Goal: Task Accomplishment & Management: Use online tool/utility

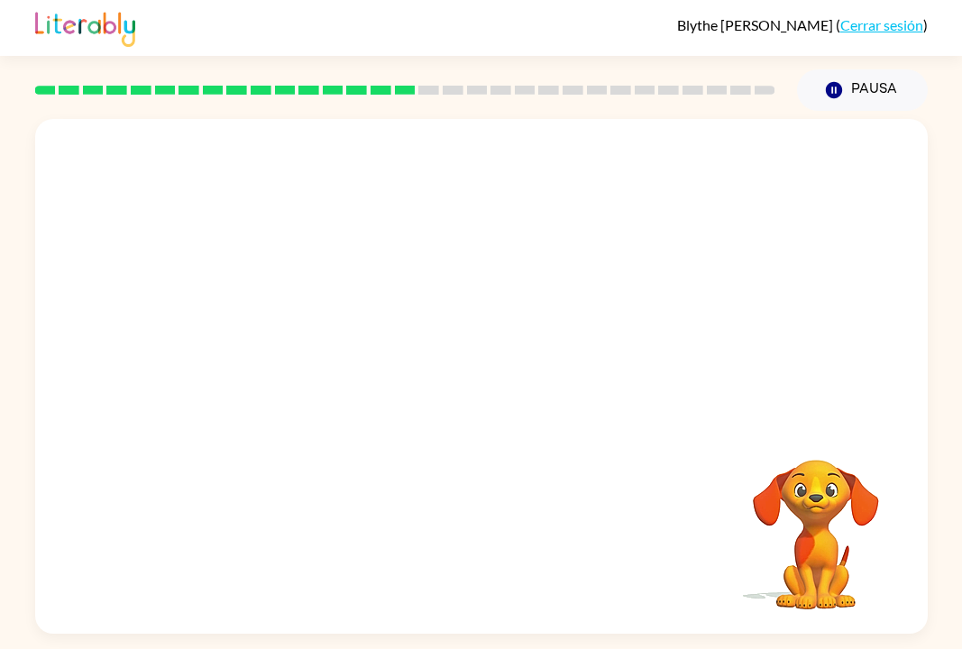
click at [801, 533] on video "Tu navegador debe admitir la reproducción de archivos .mp4 para usar Literably.…" at bounding box center [816, 522] width 180 height 180
drag, startPoint x: 724, startPoint y: 489, endPoint x: 851, endPoint y: 501, distance: 127.7
click at [851, 501] on div "Tu navegador debe admitir la reproducción de archivos .mp4 para usar Literably.…" at bounding box center [481, 376] width 893 height 515
click at [844, 495] on video "Tu navegador debe admitir la reproducción de archivos .mp4 para usar Literably.…" at bounding box center [816, 522] width 180 height 180
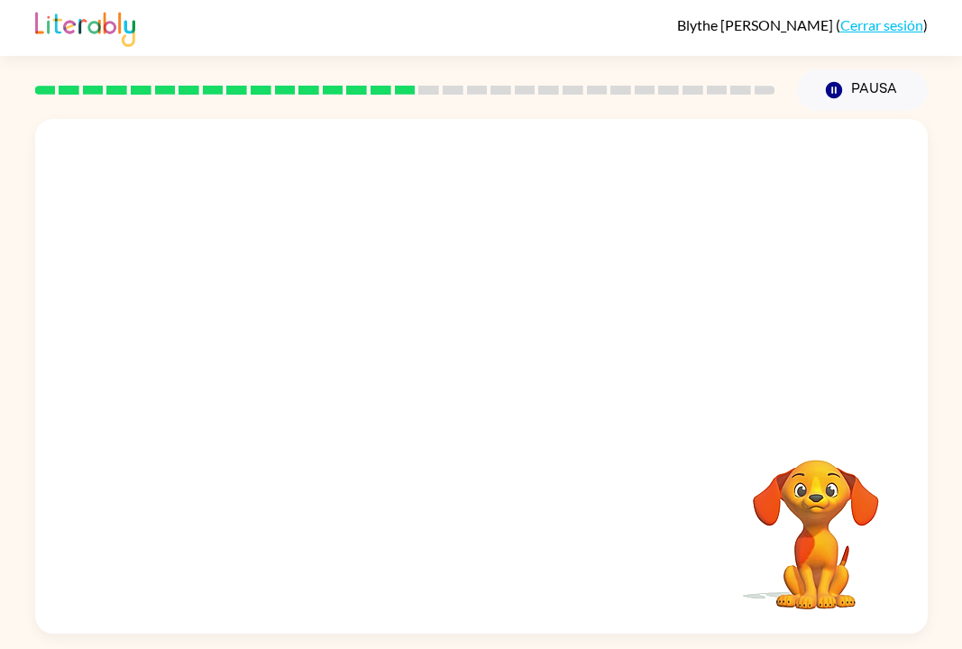
click at [827, 544] on video "Tu navegador debe admitir la reproducción de archivos .mp4 para usar Literably.…" at bounding box center [816, 522] width 180 height 180
drag, startPoint x: 262, startPoint y: 352, endPoint x: 317, endPoint y: 302, distance: 74.1
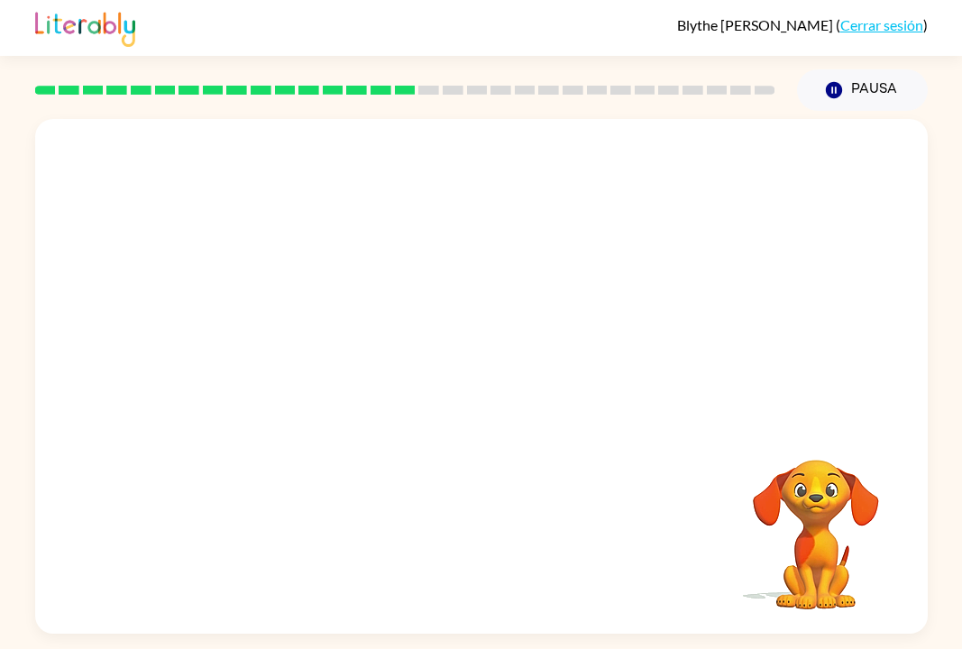
click at [363, 275] on video "Tu navegador debe admitir la reproducción de archivos .mp4 para usar Literably.…" at bounding box center [481, 270] width 893 height 303
click at [319, 339] on video "Tu navegador debe admitir la reproducción de archivos .mp4 para usar Literably.…" at bounding box center [481, 270] width 893 height 303
click at [826, 91] on icon "button" at bounding box center [833, 90] width 16 height 16
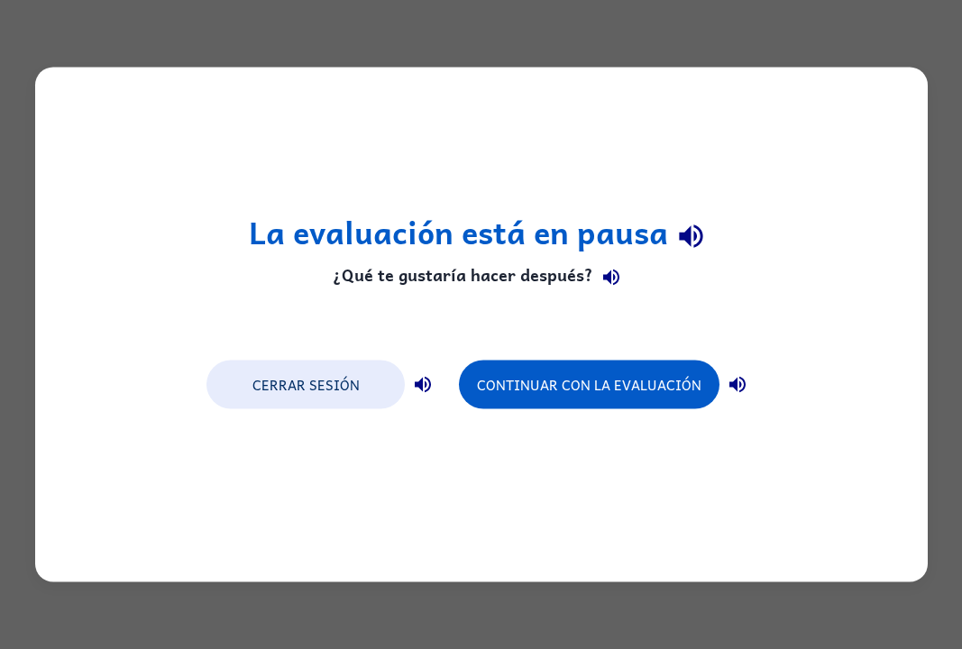
click at [924, 91] on div "La evaluación está en pausa ¿Qué te gustaría hacer después? Cerrar sesión Conti…" at bounding box center [481, 325] width 893 height 515
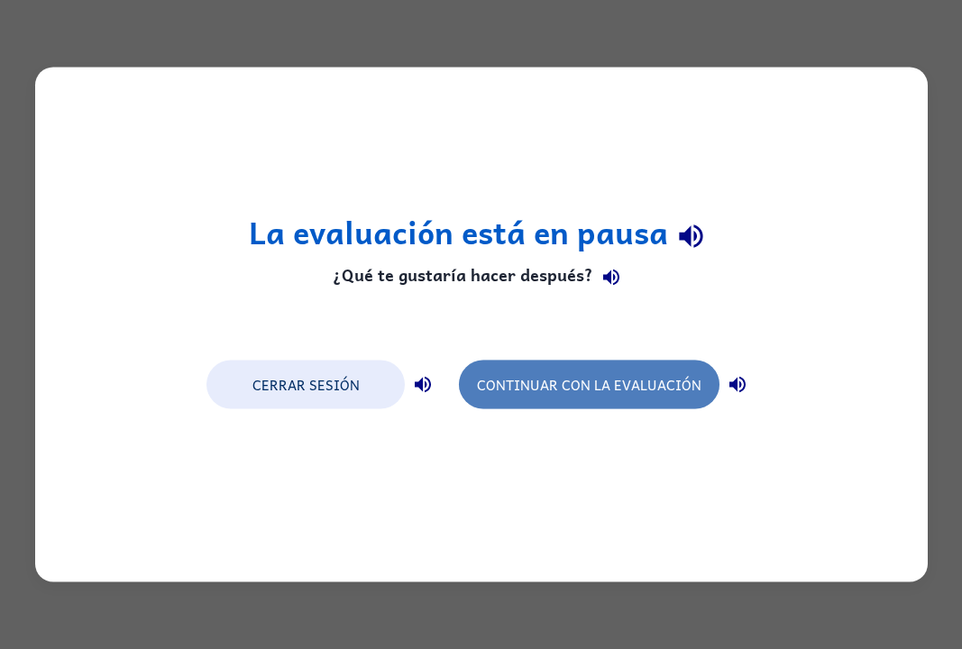
click at [545, 396] on button "Continuar con la evaluación" at bounding box center [589, 385] width 261 height 49
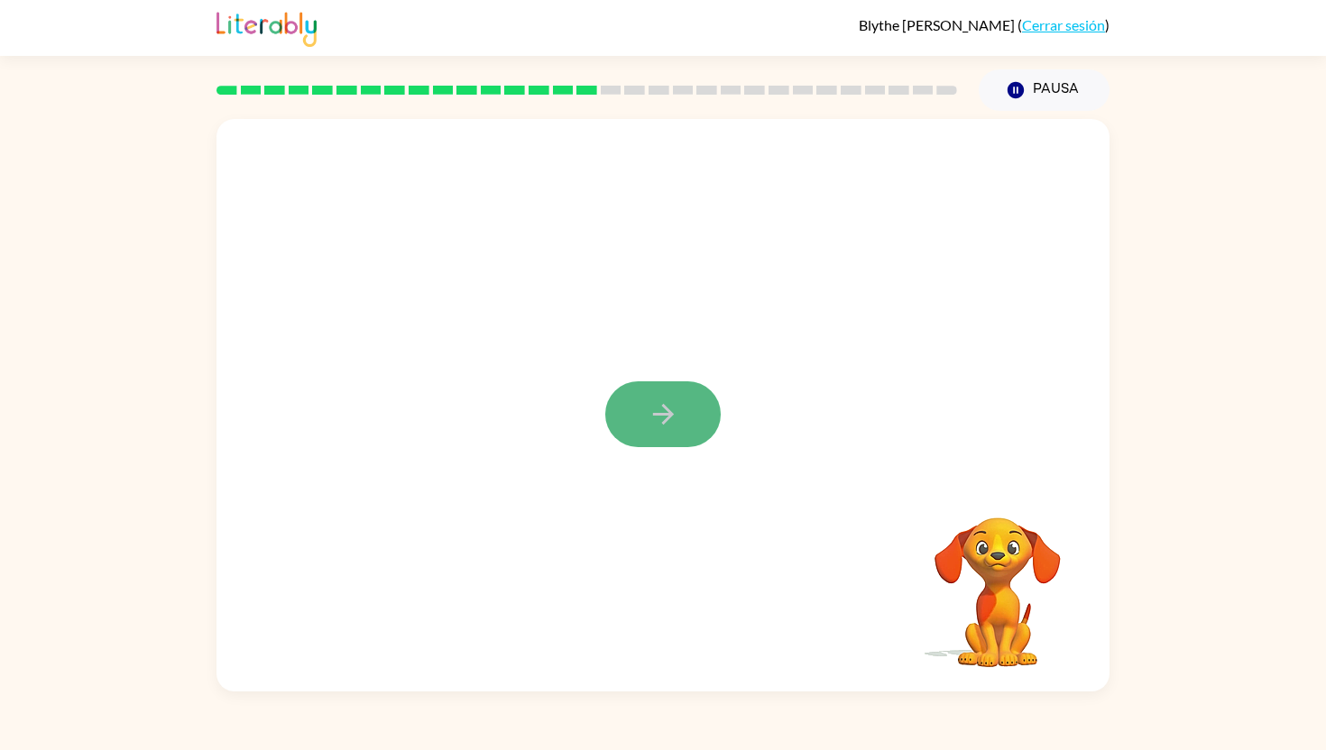
click at [655, 446] on button "button" at bounding box center [662, 415] width 115 height 66
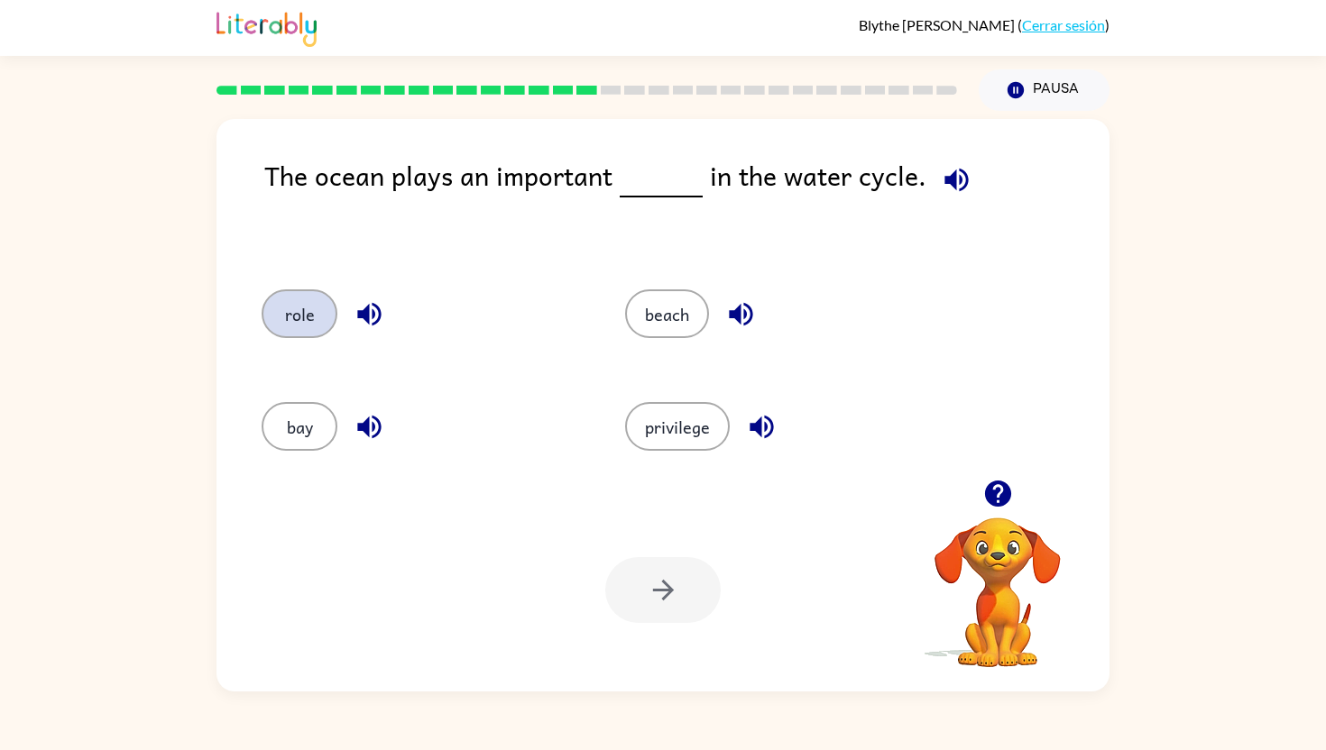
click at [290, 311] on button "role" at bounding box center [300, 314] width 76 height 49
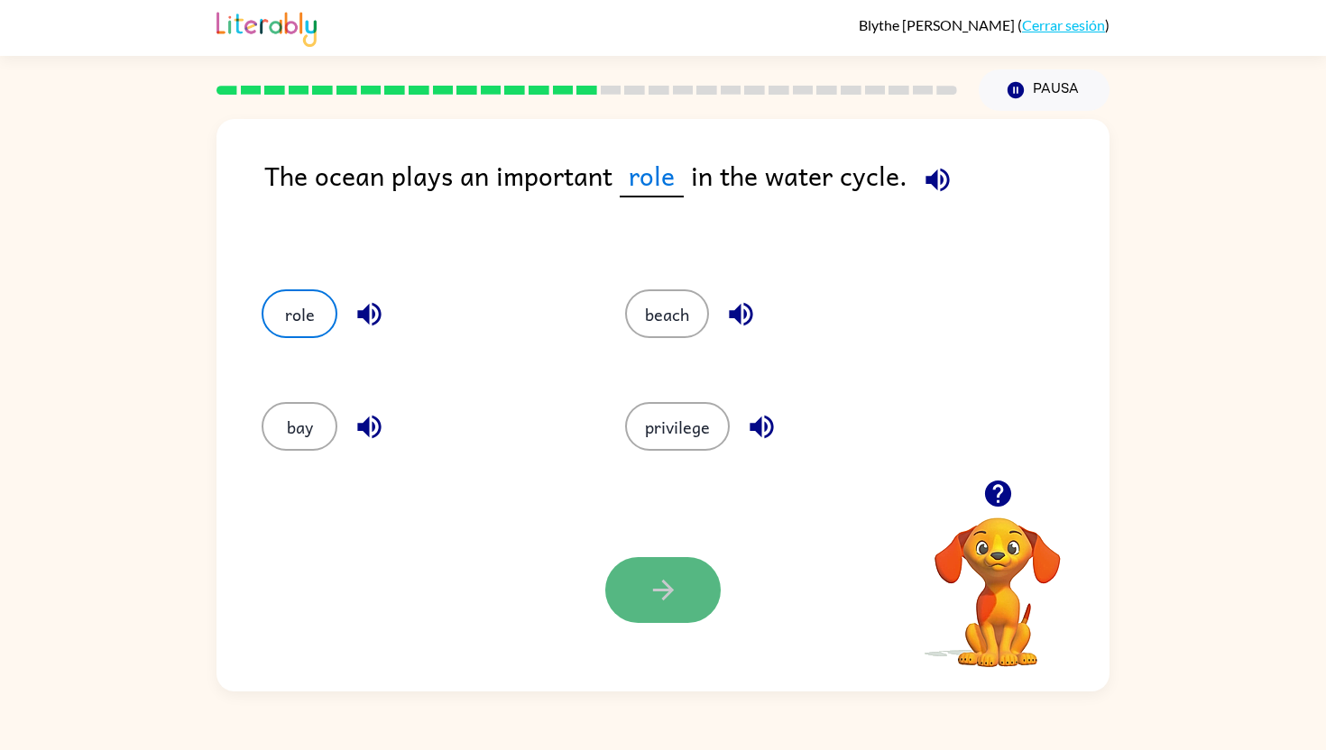
click at [634, 621] on button "button" at bounding box center [662, 590] width 115 height 66
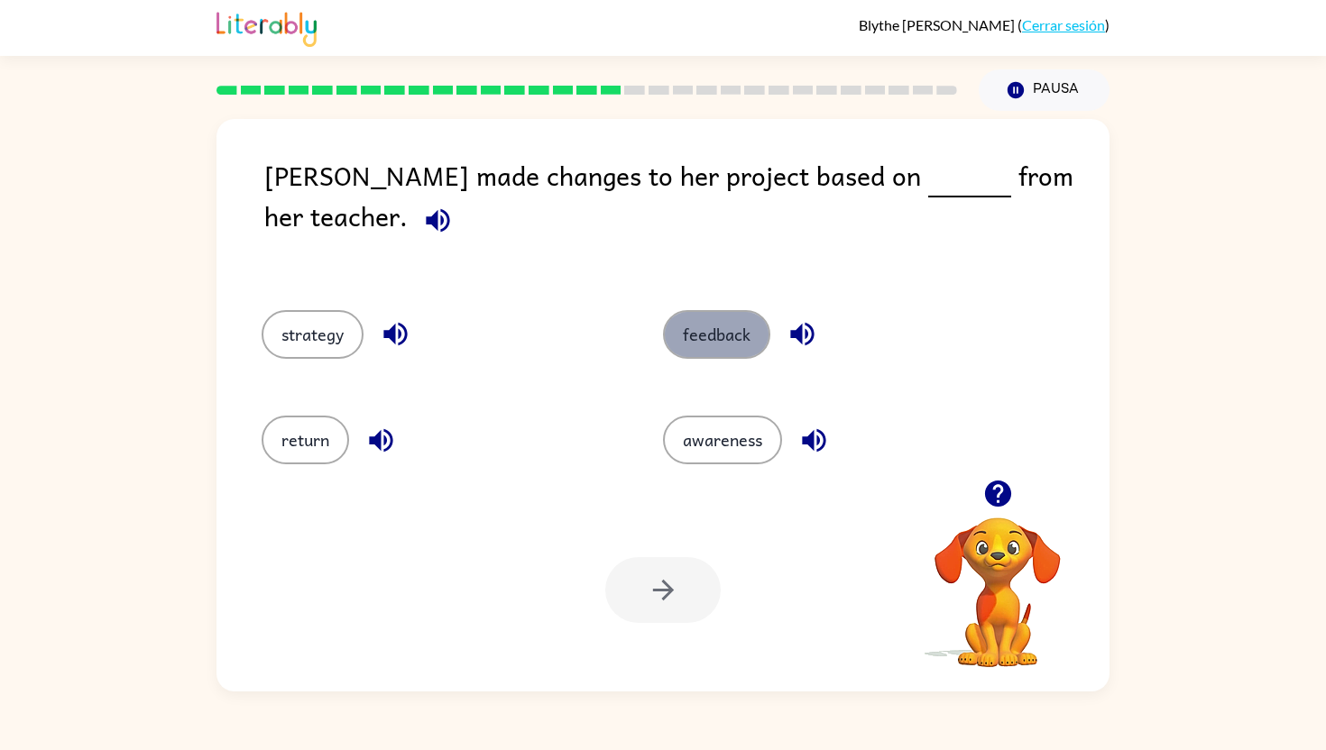
click at [740, 314] on button "feedback" at bounding box center [716, 334] width 107 height 49
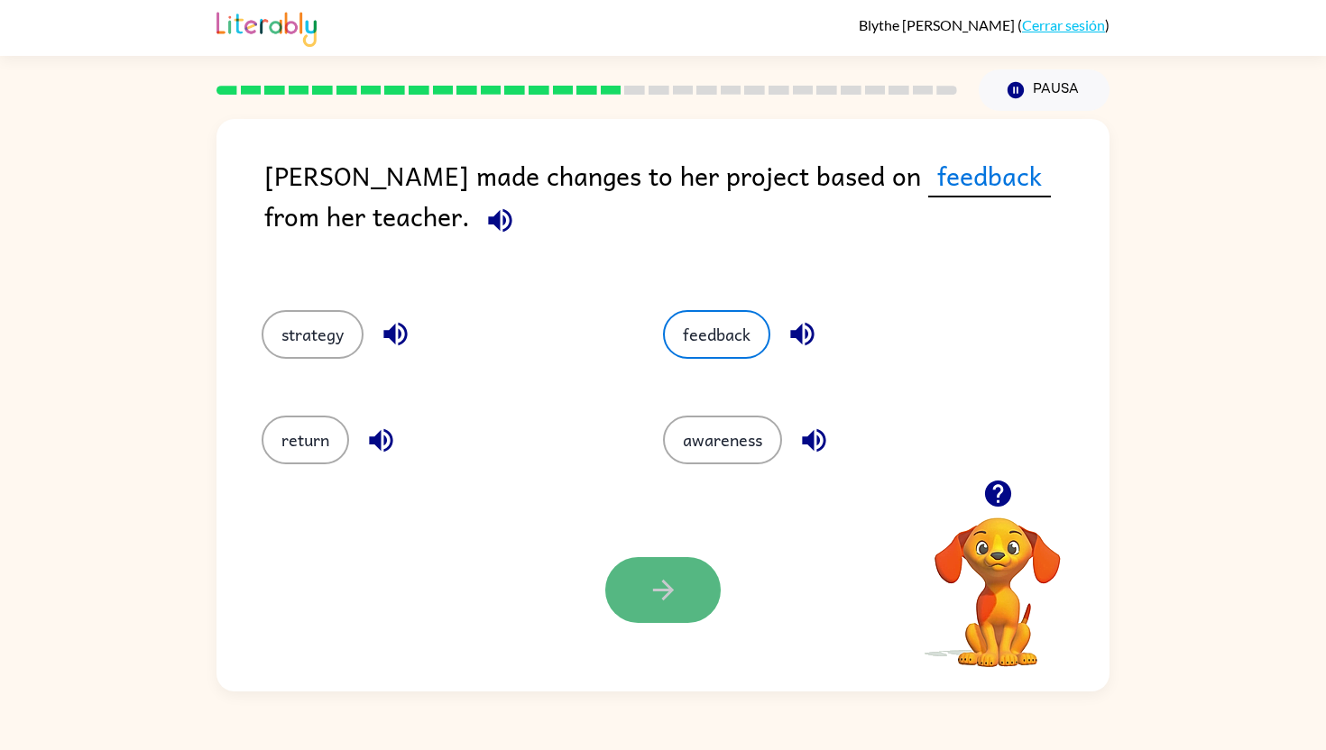
click at [649, 616] on button "button" at bounding box center [662, 590] width 115 height 66
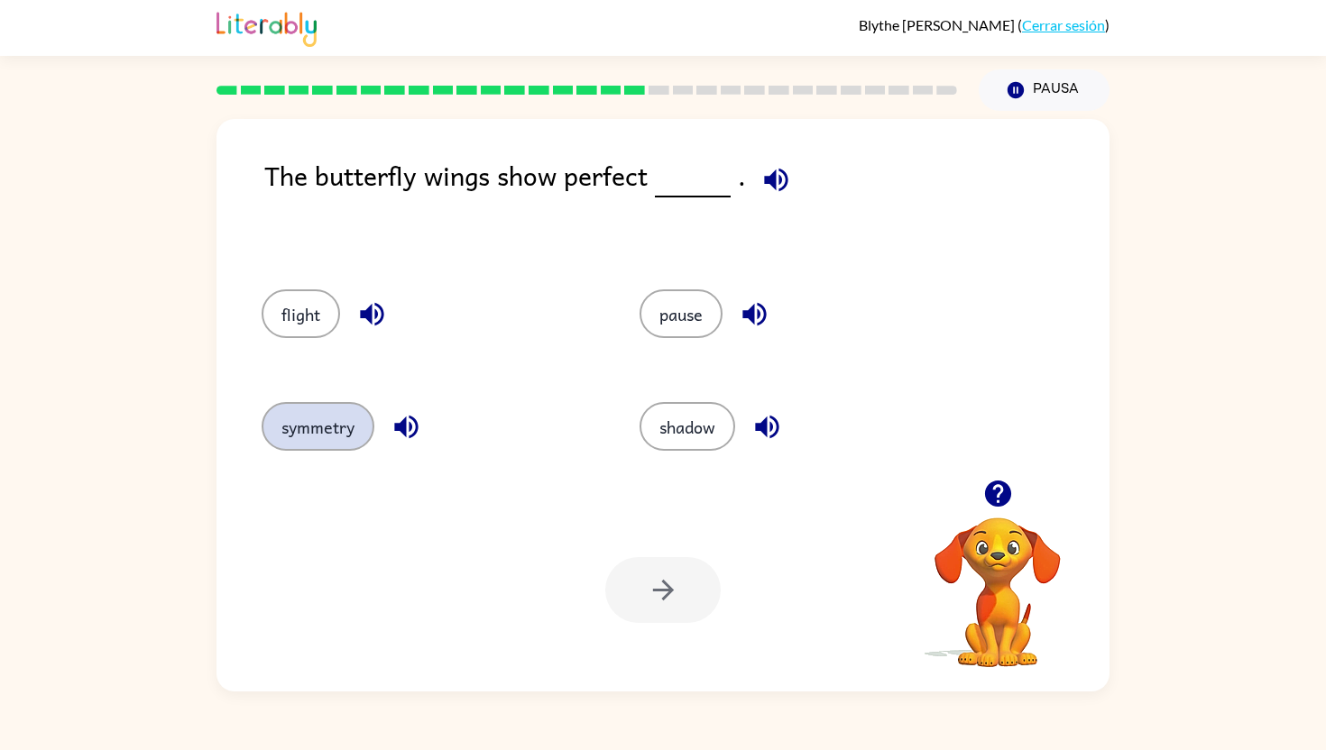
click at [349, 445] on button "symmetry" at bounding box center [318, 426] width 113 height 49
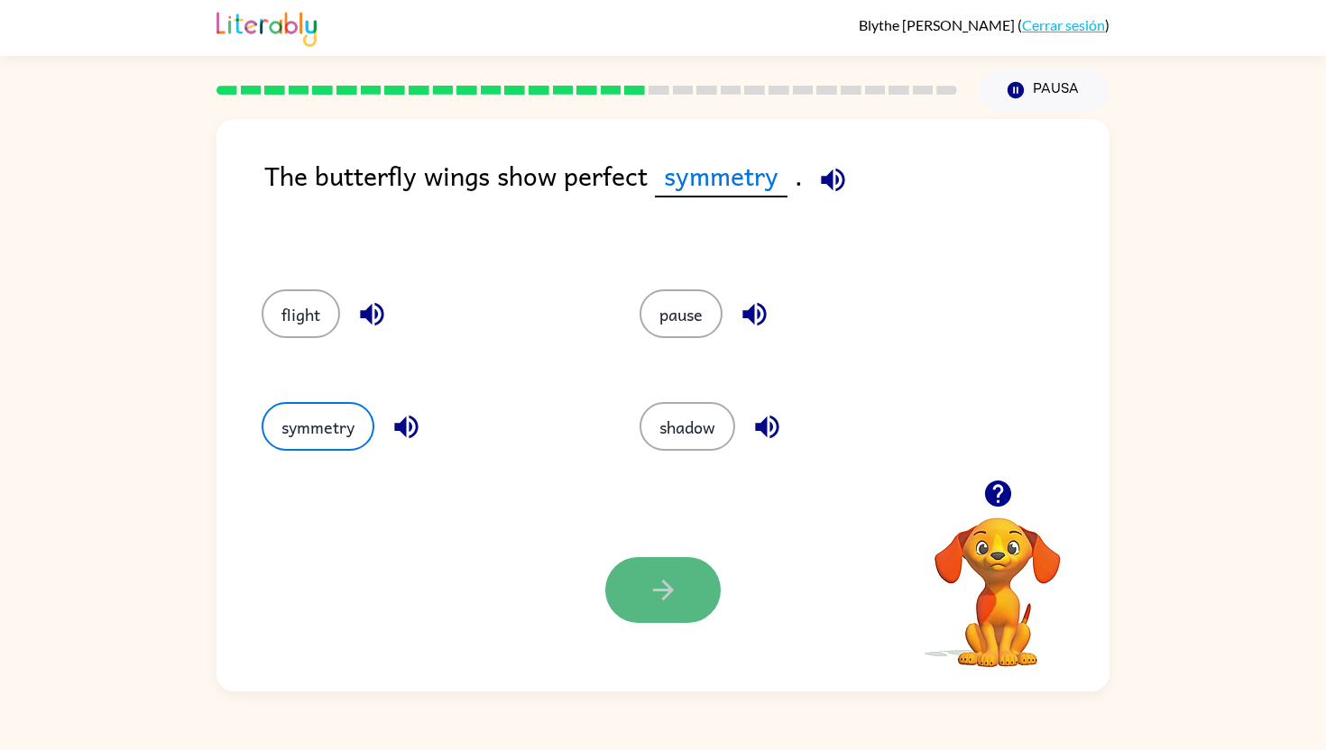
click at [618, 587] on button "button" at bounding box center [662, 590] width 115 height 66
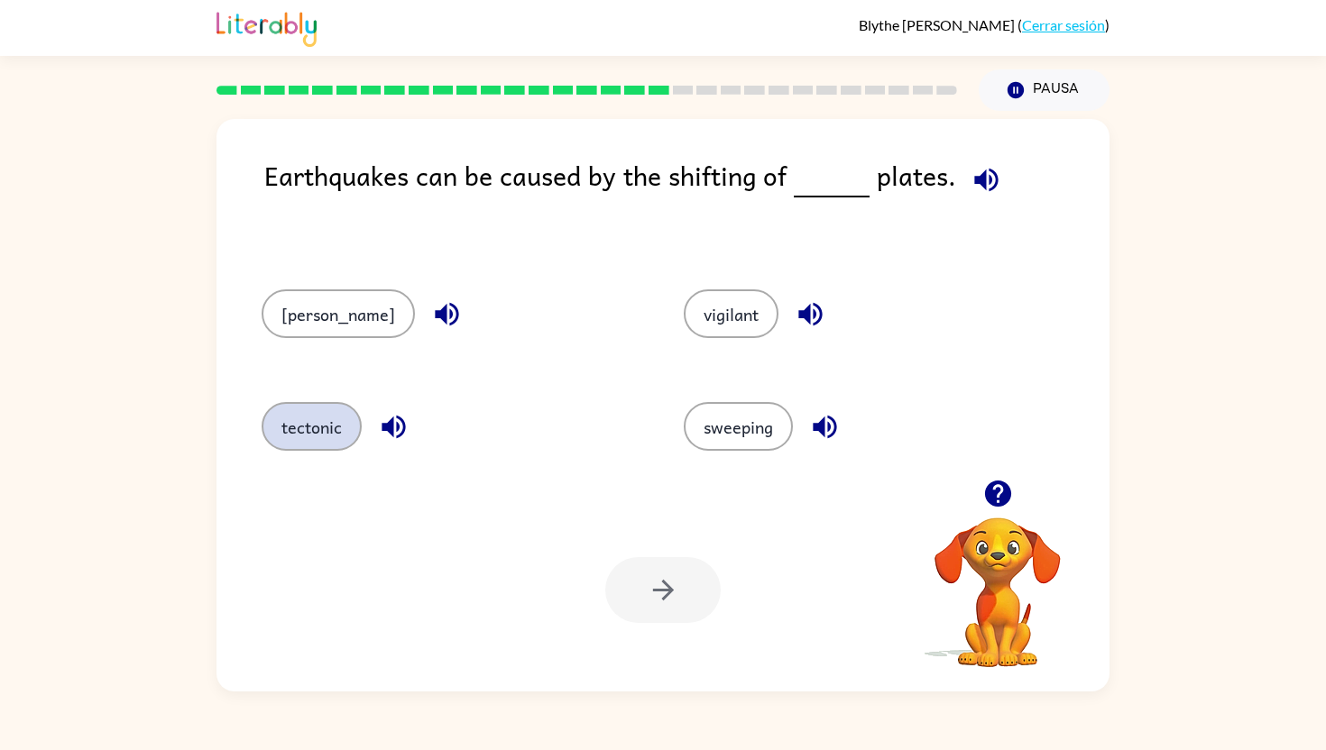
click at [291, 418] on button "tectonic" at bounding box center [312, 426] width 100 height 49
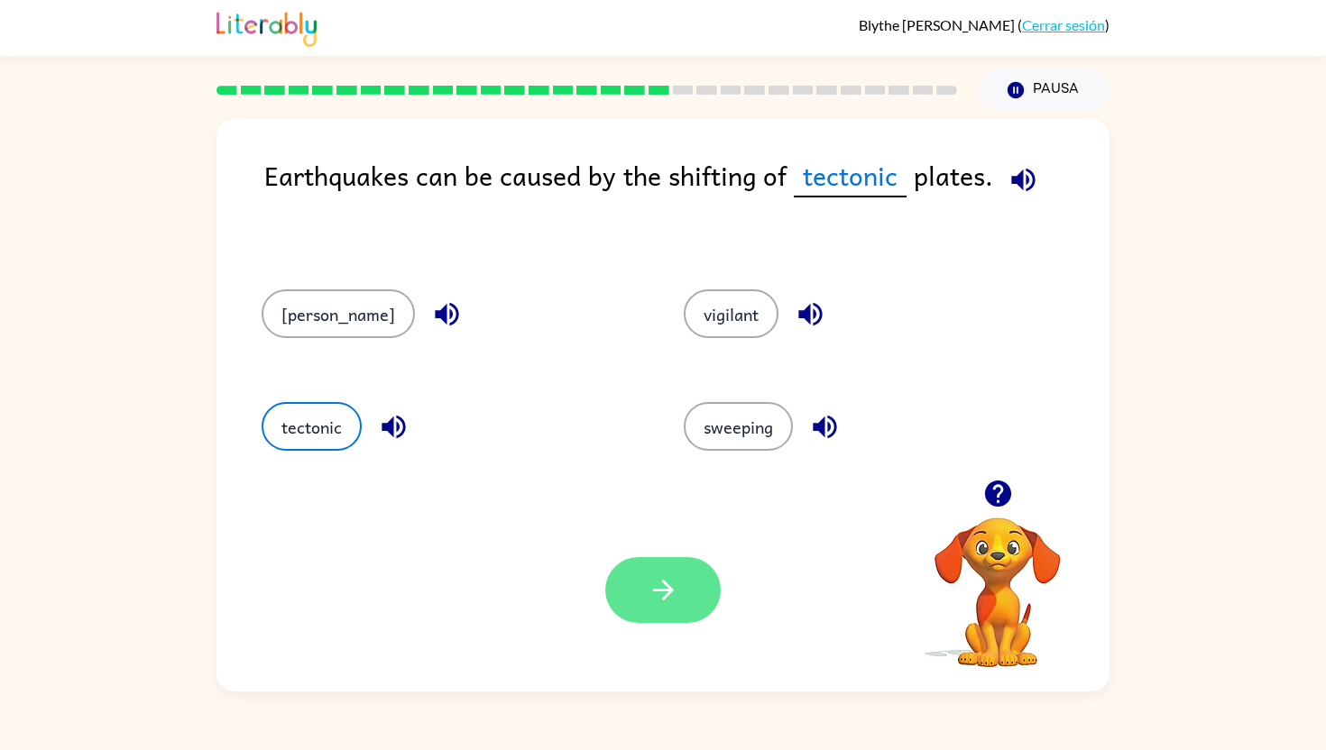
click at [695, 600] on button "button" at bounding box center [662, 590] width 115 height 66
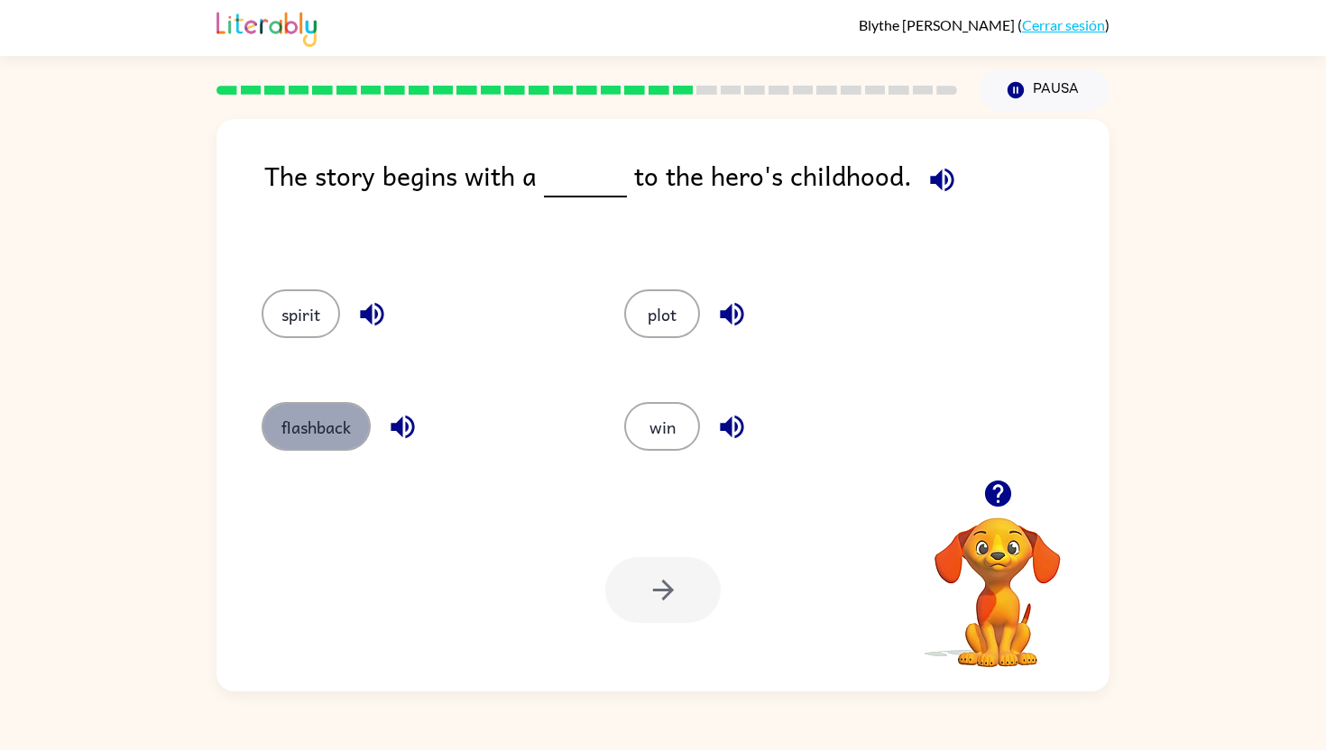
click at [323, 449] on button "flashback" at bounding box center [316, 426] width 109 height 49
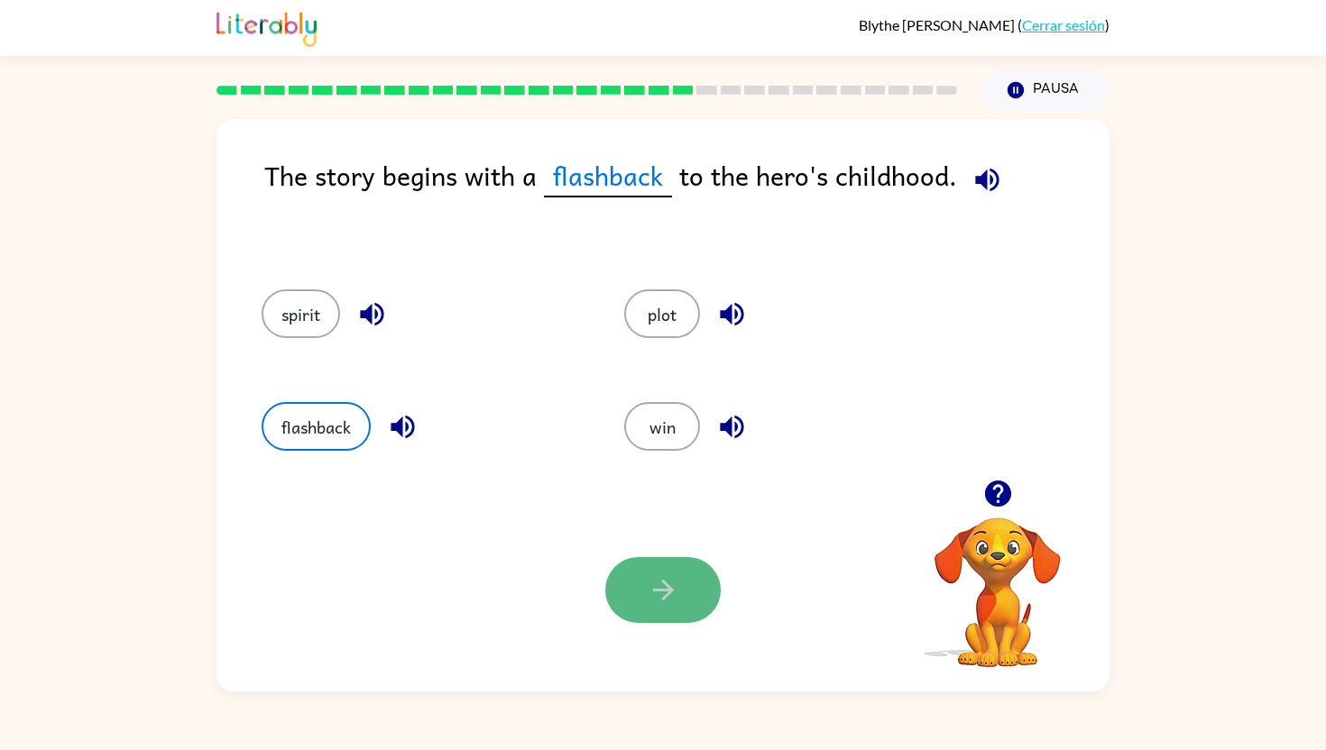
click at [686, 605] on button "button" at bounding box center [662, 590] width 115 height 66
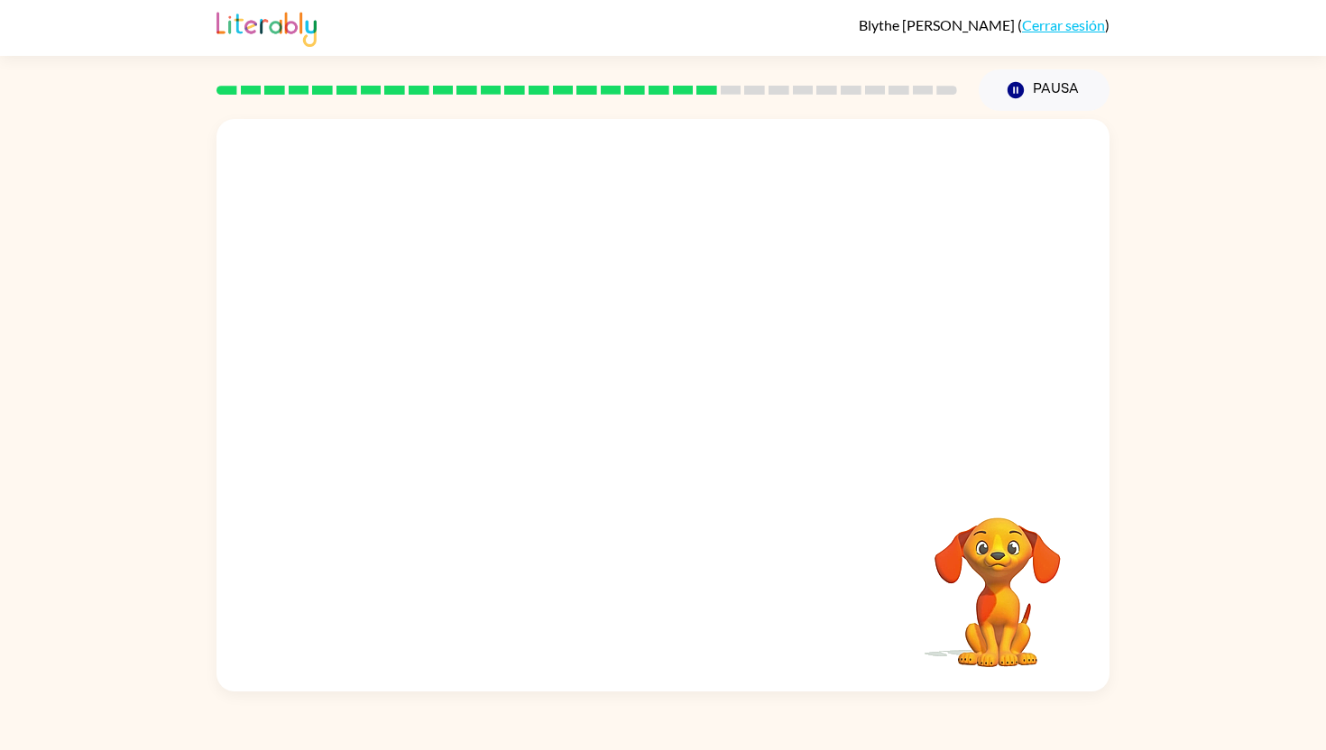
click at [661, 590] on div "Tu navegador debe admitir la reproducción de archivos .mp4 para usar Literably.…" at bounding box center [662, 405] width 893 height 573
click at [478, 420] on video "Tu navegador debe admitir la reproducción de archivos .mp4 para usar Literably.…" at bounding box center [662, 299] width 893 height 361
drag, startPoint x: 533, startPoint y: 412, endPoint x: 668, endPoint y: 527, distance: 177.3
click at [668, 527] on div "Tu navegador debe admitir la reproducción de archivos .mp4 para usar Literably.…" at bounding box center [662, 405] width 893 height 573
drag, startPoint x: 345, startPoint y: 227, endPoint x: 704, endPoint y: 525, distance: 466.3
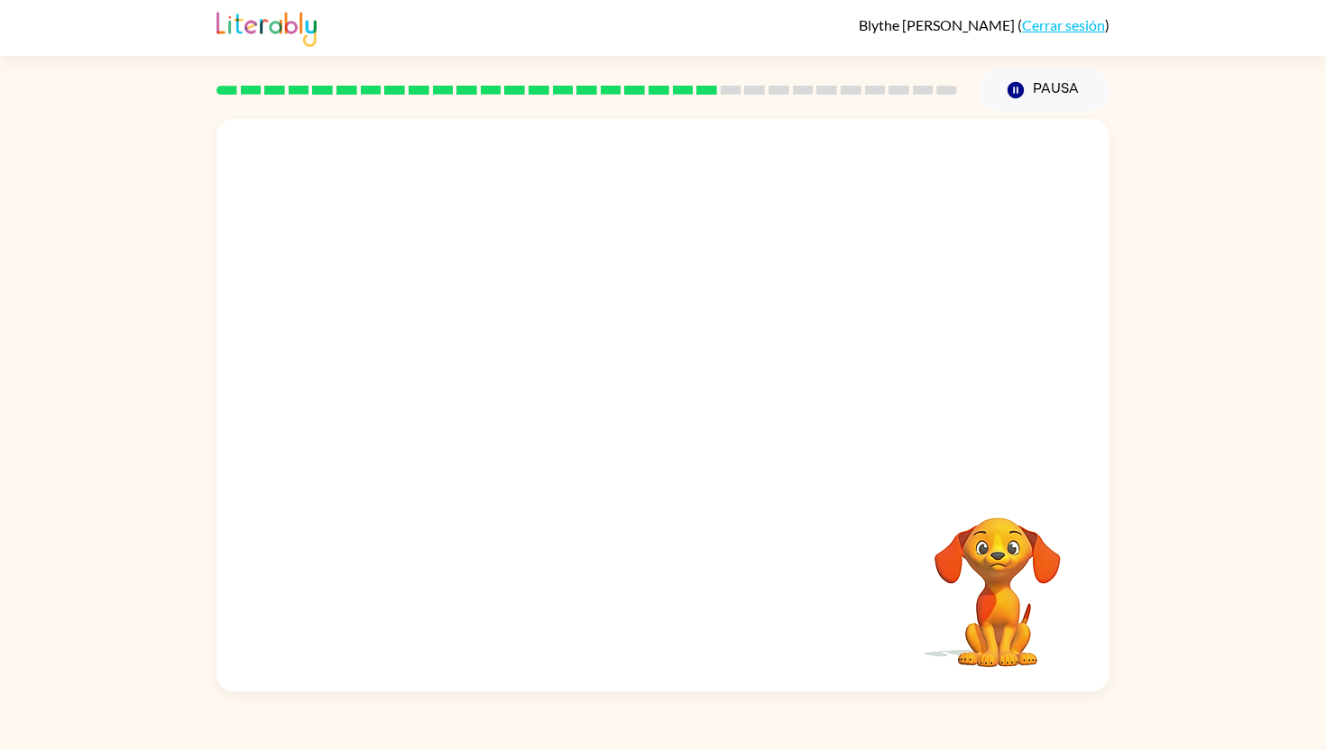
click at [706, 525] on div "Tu navegador debe admitir la reproducción de archivos .mp4 para usar Literably.…" at bounding box center [662, 405] width 893 height 573
click at [516, 424] on video "Tu navegador debe admitir la reproducción de archivos .mp4 para usar Literably.…" at bounding box center [662, 299] width 893 height 361
click at [712, 437] on div at bounding box center [662, 415] width 115 height 66
click at [677, 421] on div at bounding box center [662, 415] width 115 height 66
click at [677, 421] on icon "button" at bounding box center [664, 415] width 32 height 32
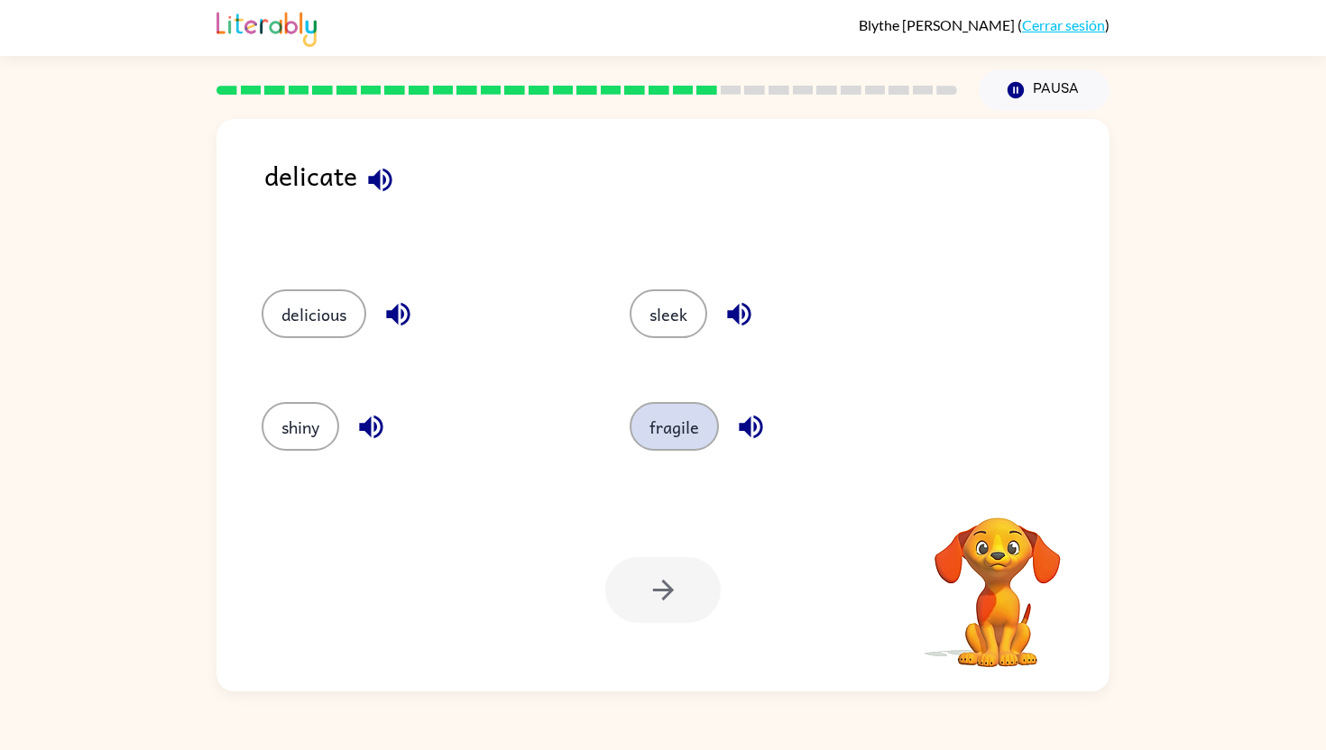
click at [678, 418] on button "fragile" at bounding box center [674, 426] width 89 height 49
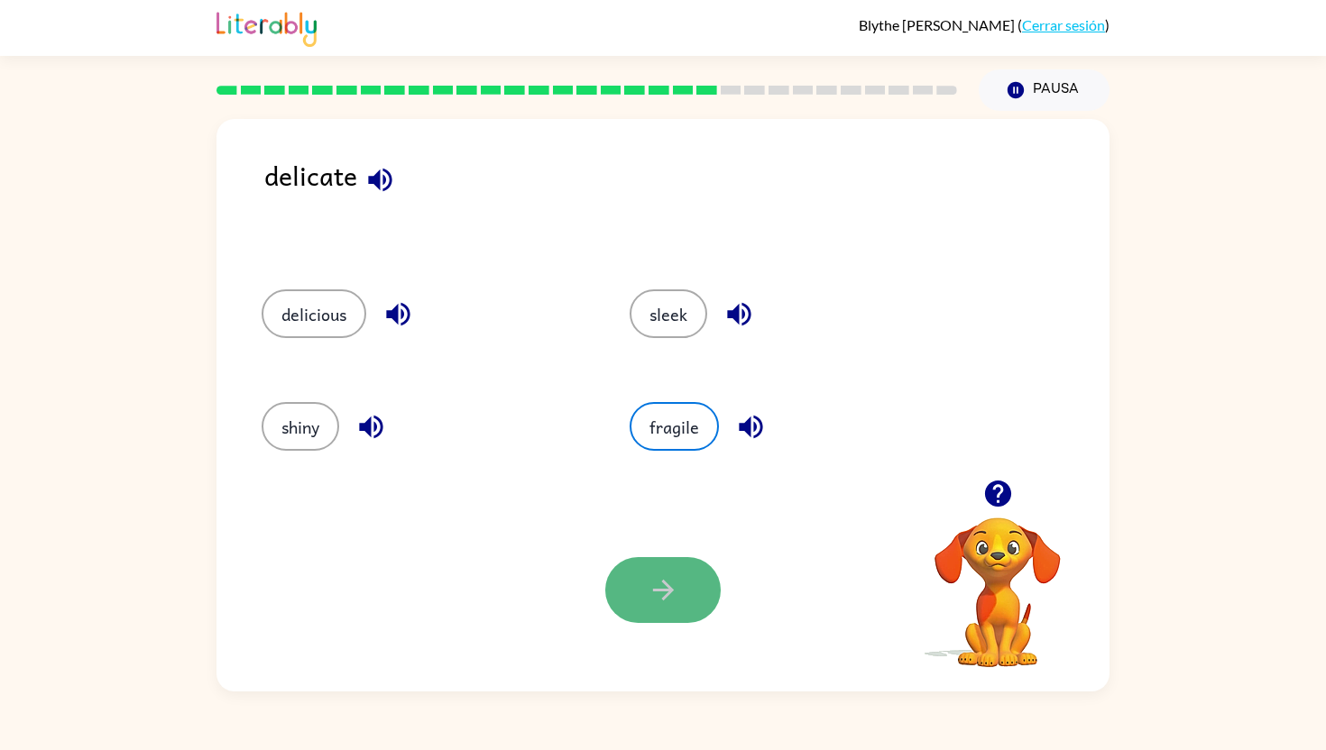
click at [678, 562] on button "button" at bounding box center [662, 590] width 115 height 66
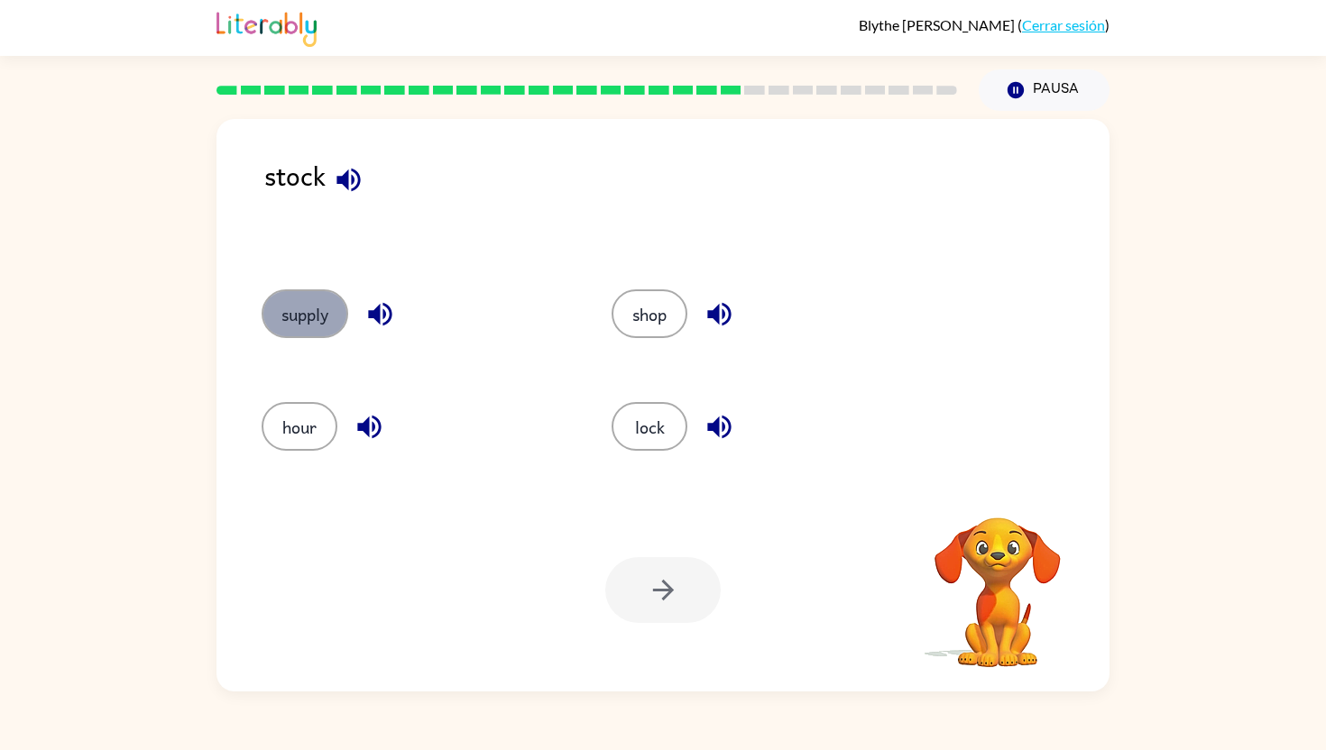
click at [278, 294] on button "supply" at bounding box center [305, 314] width 87 height 49
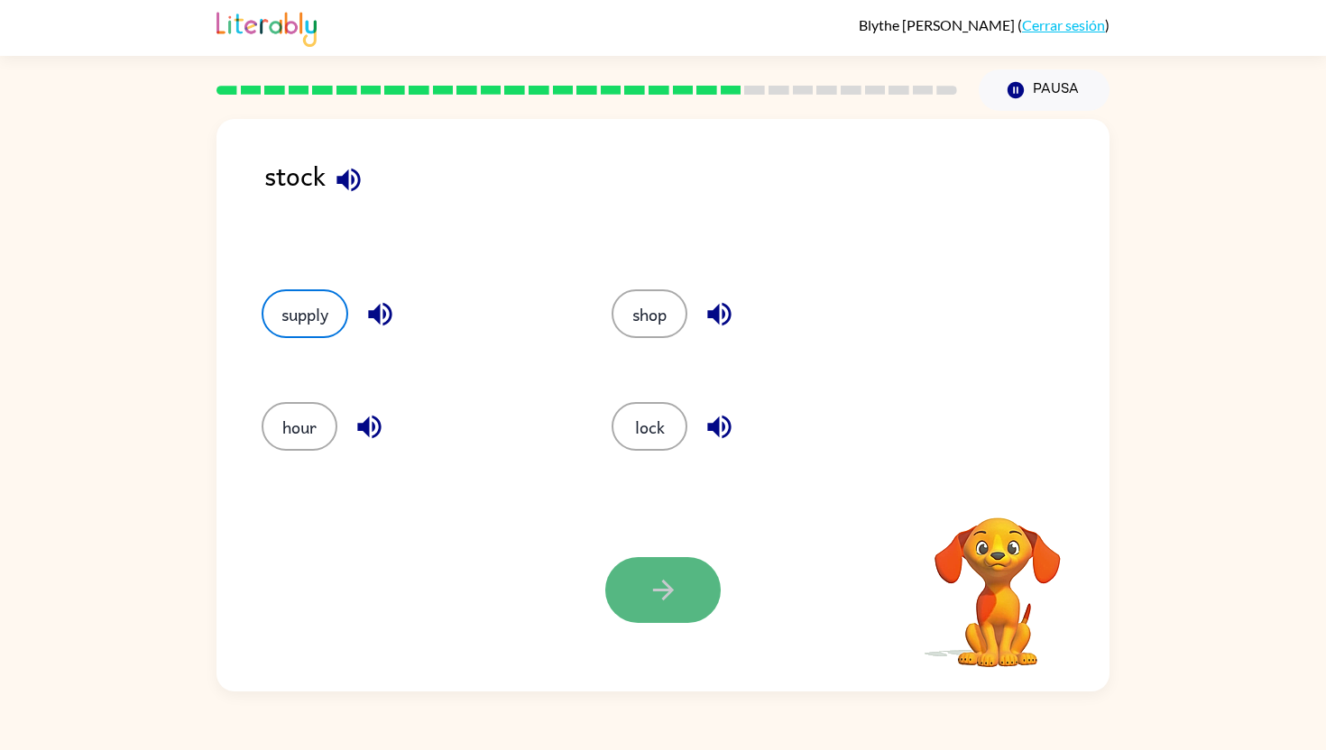
click at [643, 588] on button "button" at bounding box center [662, 590] width 115 height 66
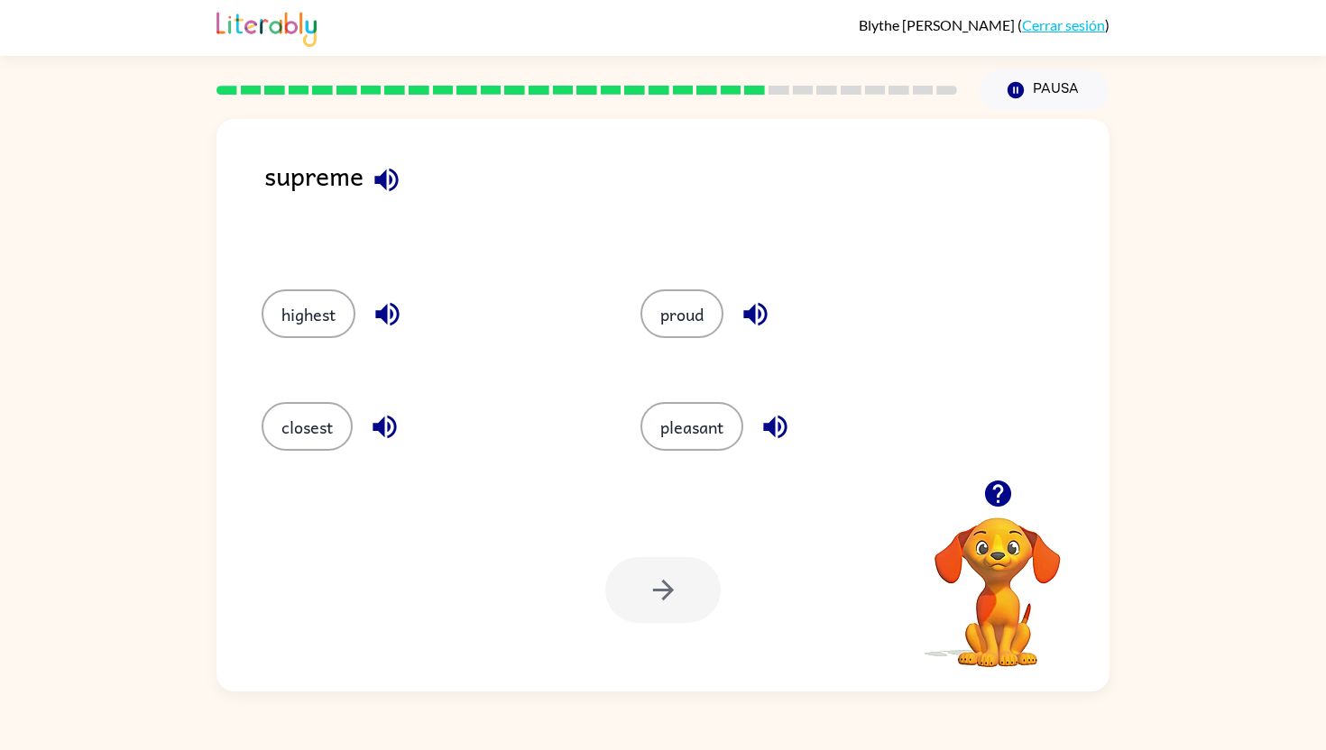
click at [666, 399] on div "pleasant" at bounding box center [795, 424] width 379 height 113
click at [667, 416] on button "pleasant" at bounding box center [691, 426] width 103 height 49
click at [662, 578] on icon "button" at bounding box center [664, 591] width 32 height 32
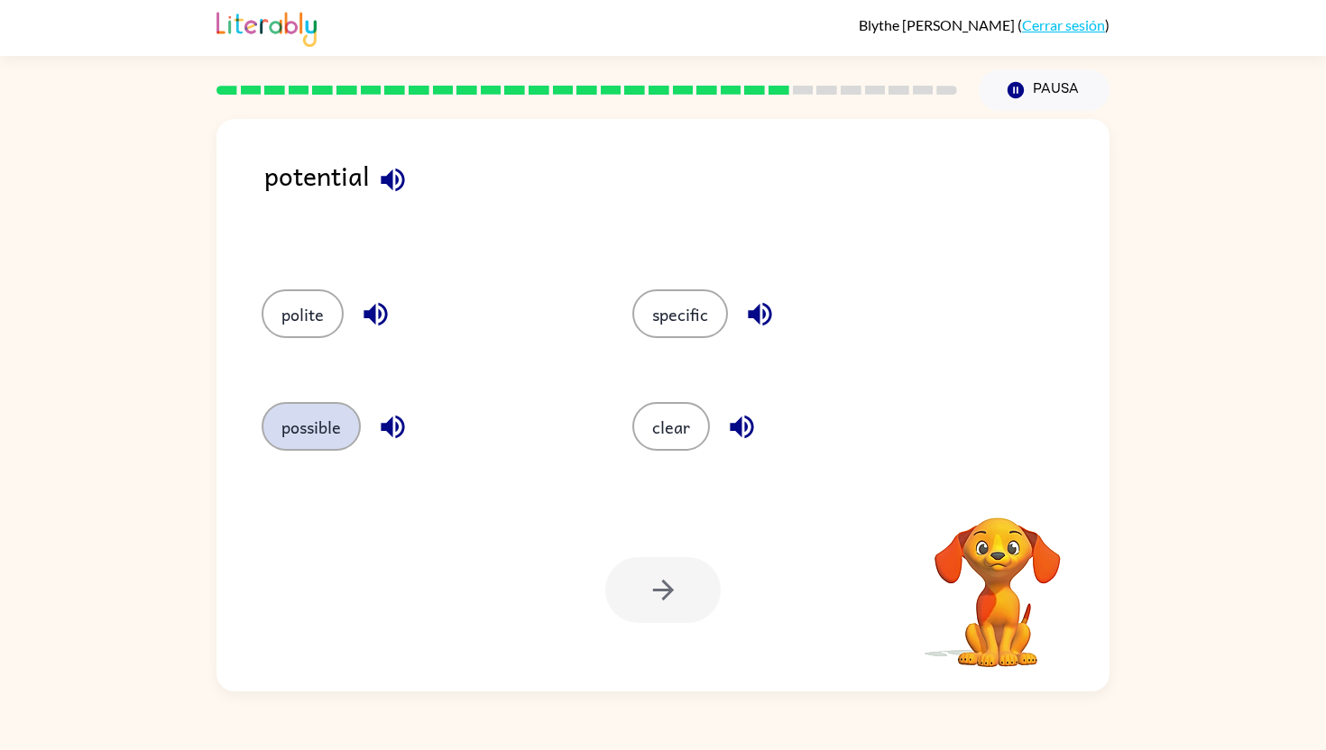
click at [308, 423] on button "possible" at bounding box center [311, 426] width 99 height 49
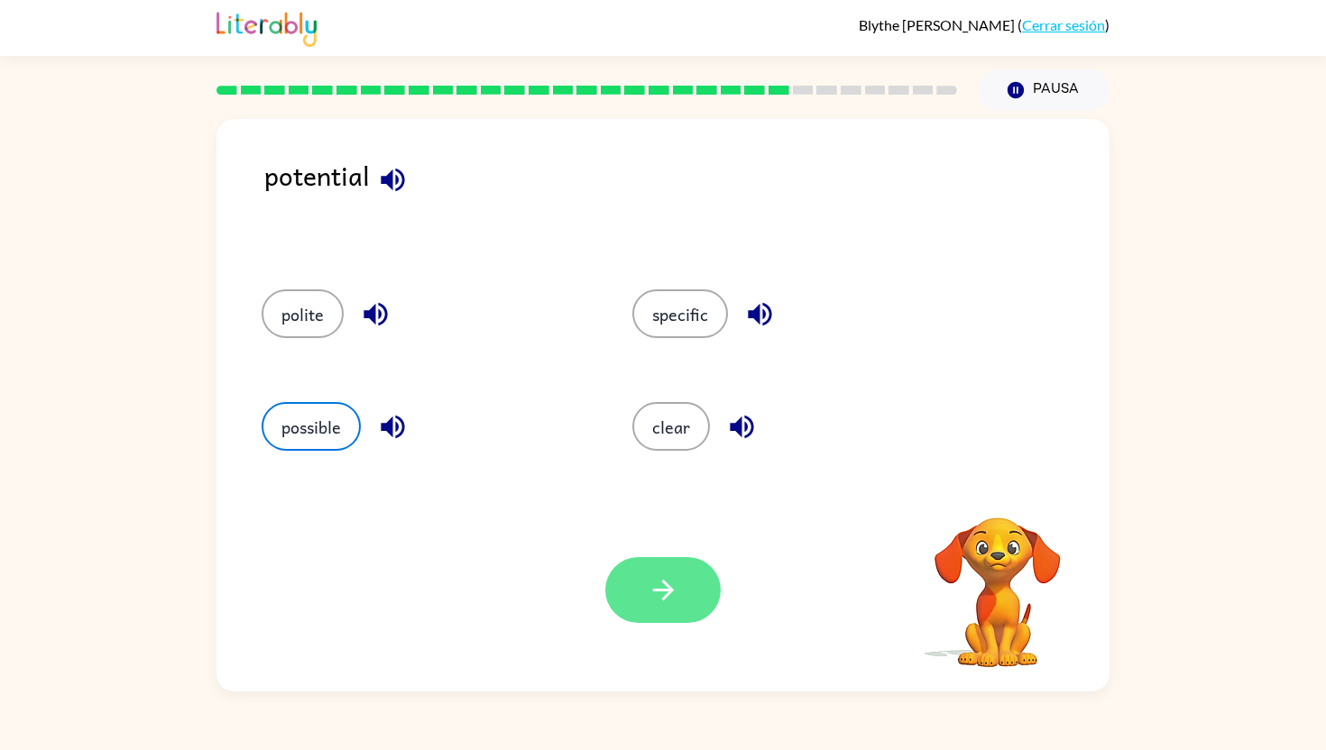
click at [635, 580] on button "button" at bounding box center [662, 590] width 115 height 66
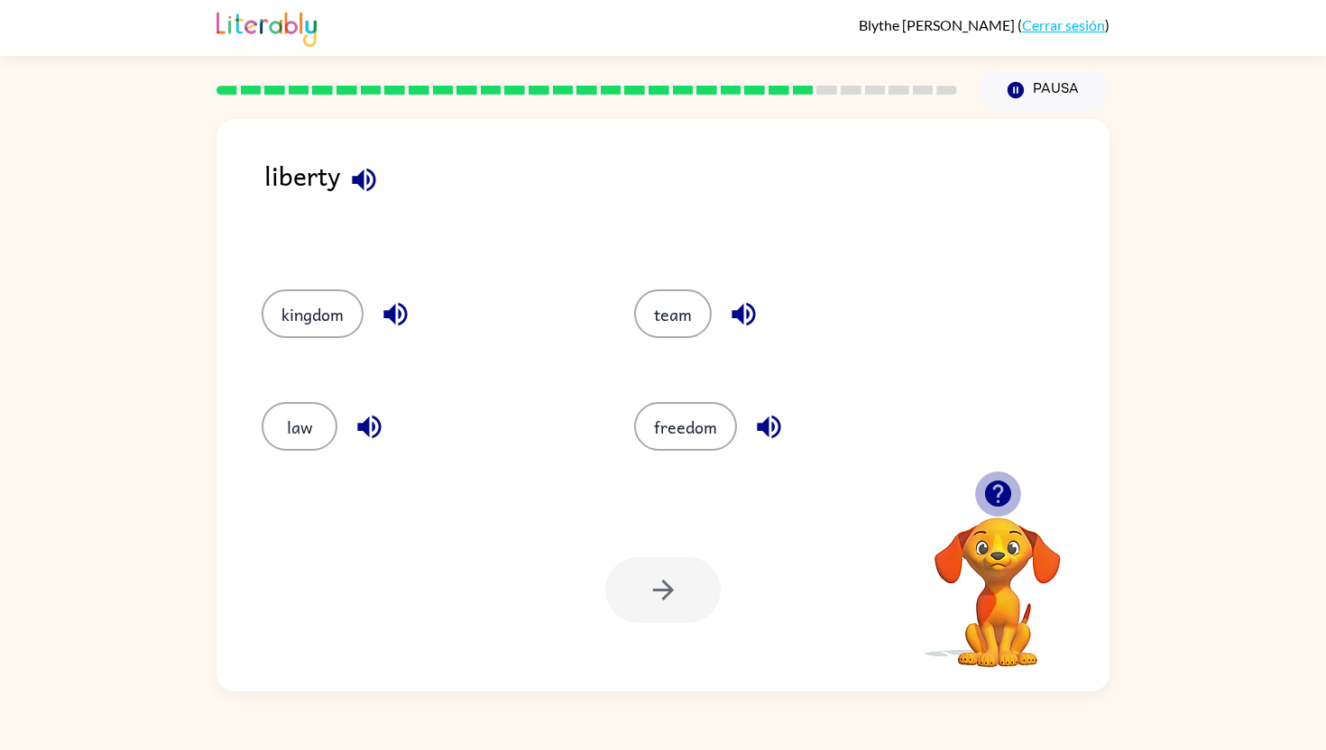
click at [962, 493] on icon "button" at bounding box center [998, 494] width 32 height 32
click at [382, 172] on button "button" at bounding box center [364, 180] width 46 height 46
click at [701, 446] on button "freedom" at bounding box center [685, 426] width 103 height 49
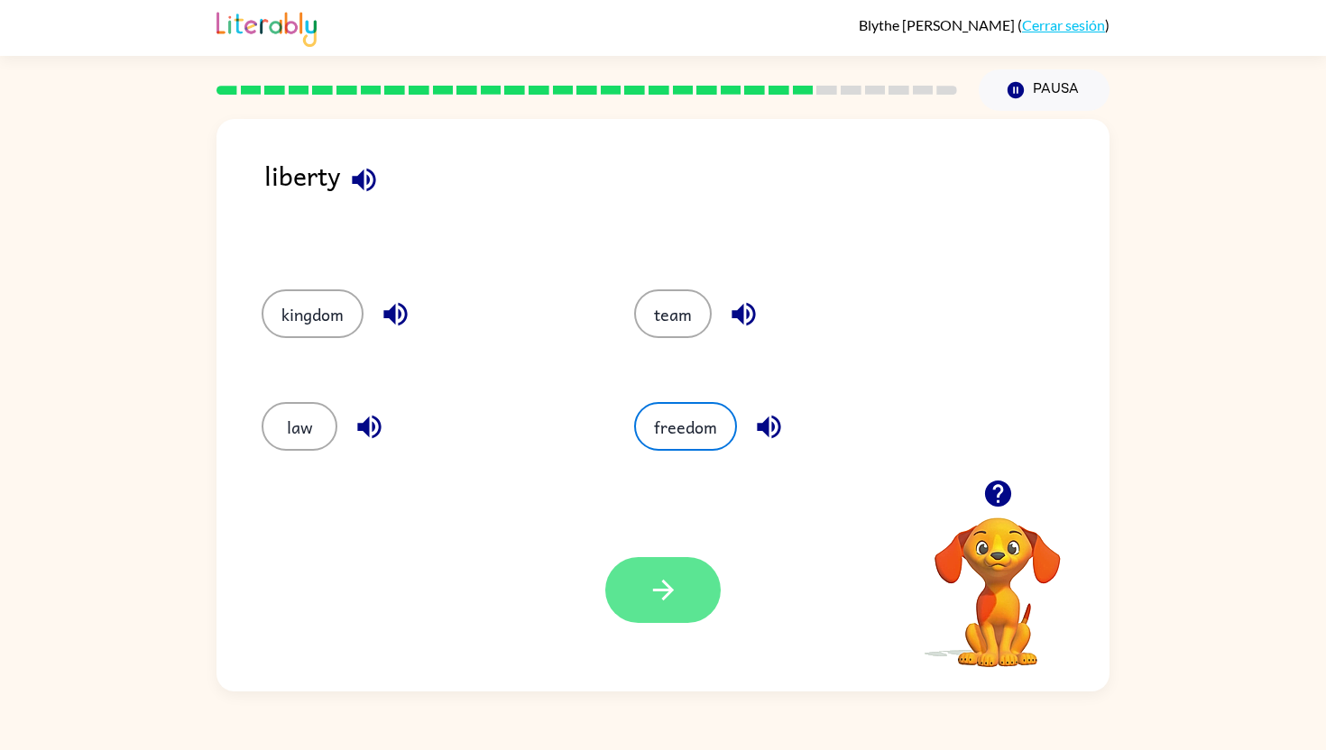
click at [674, 593] on icon "button" at bounding box center [664, 591] width 32 height 32
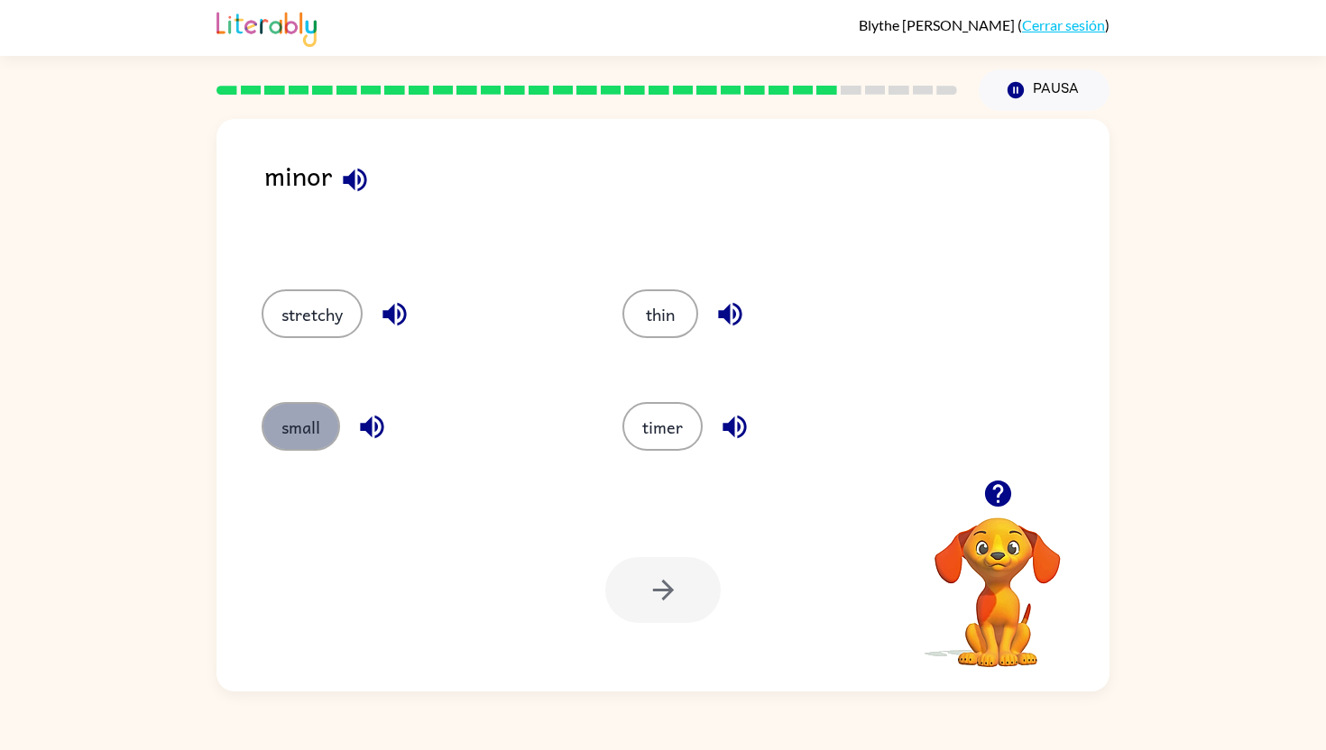
click at [313, 416] on button "small" at bounding box center [301, 426] width 78 height 49
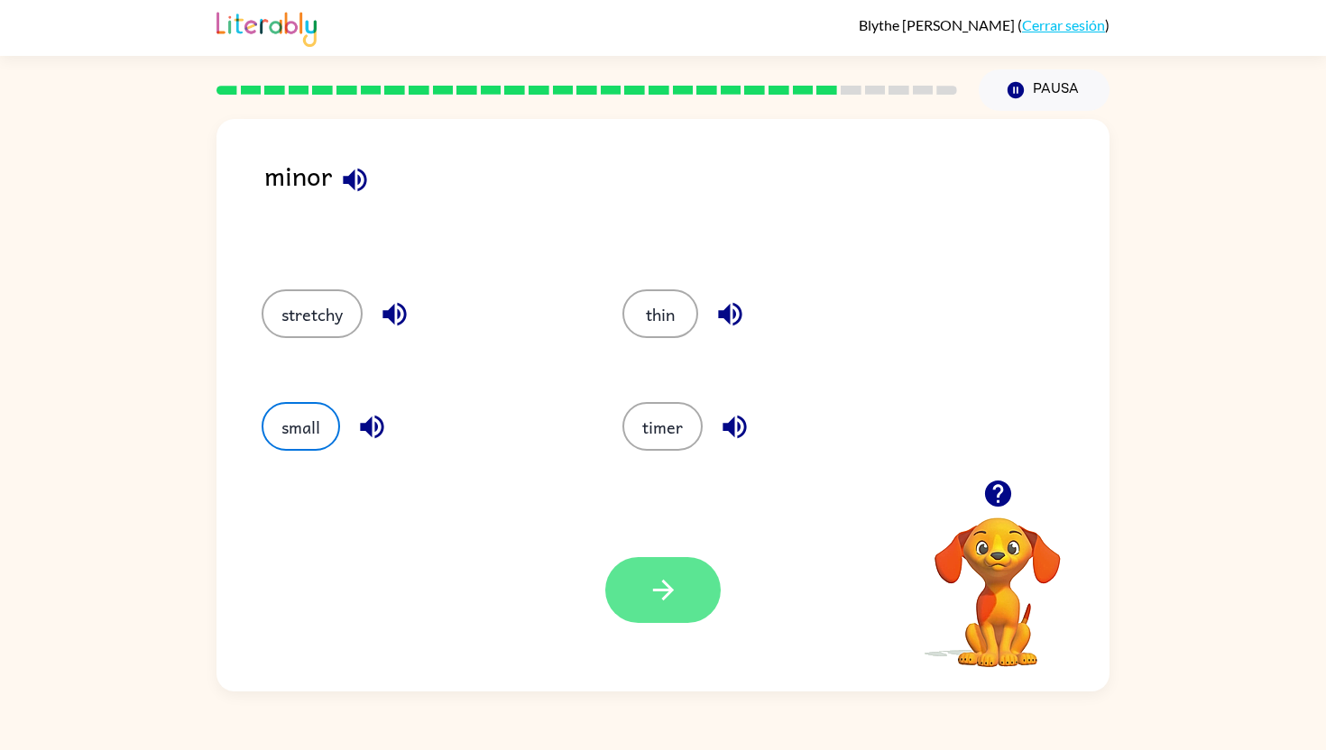
click at [675, 582] on icon "button" at bounding box center [664, 591] width 32 height 32
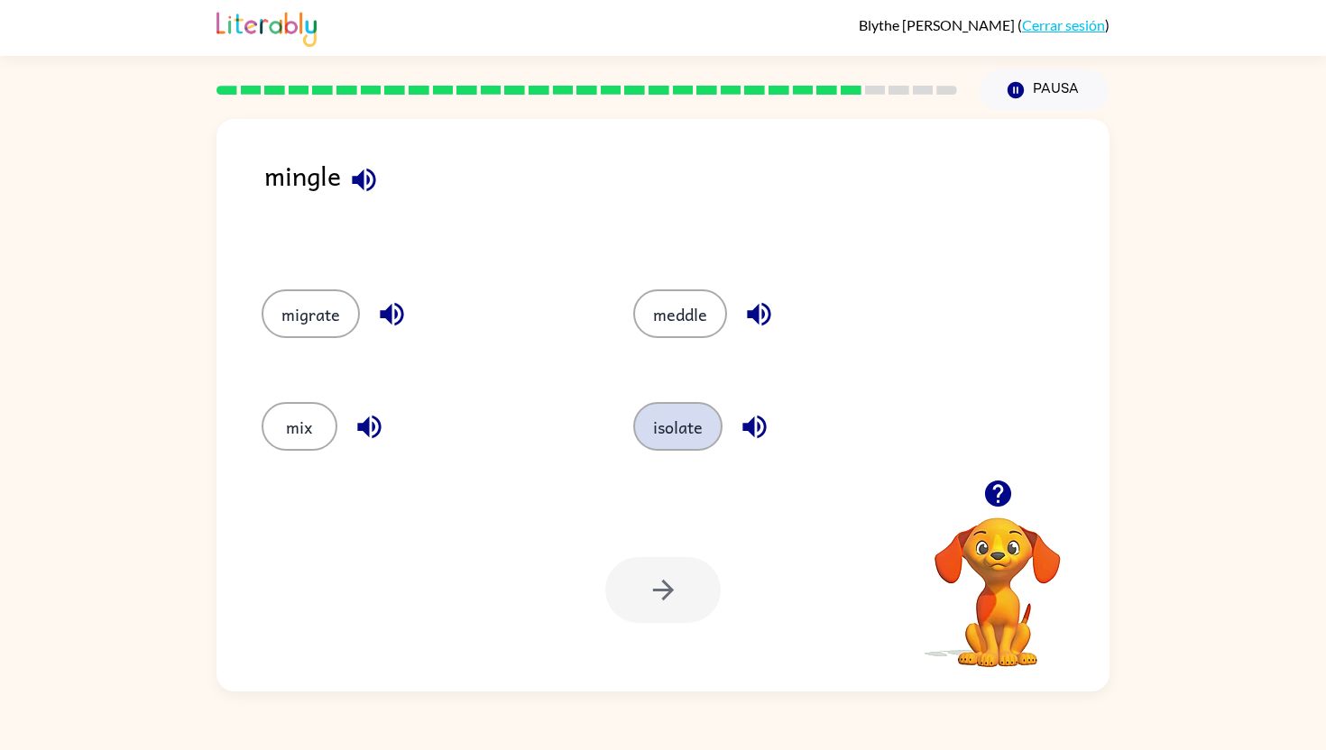
click at [688, 435] on button "isolate" at bounding box center [677, 426] width 89 height 49
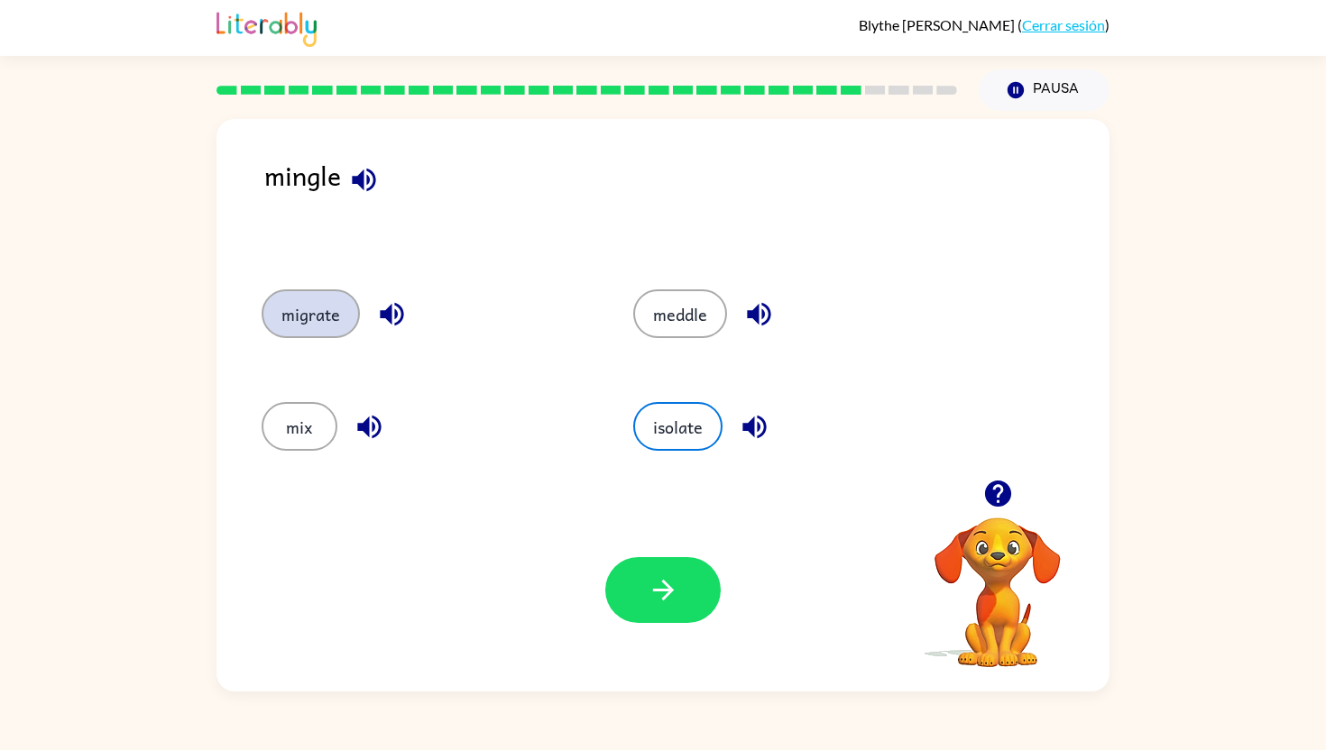
click at [347, 327] on button "migrate" at bounding box center [311, 314] width 98 height 49
click at [709, 327] on button "meddle" at bounding box center [680, 314] width 94 height 49
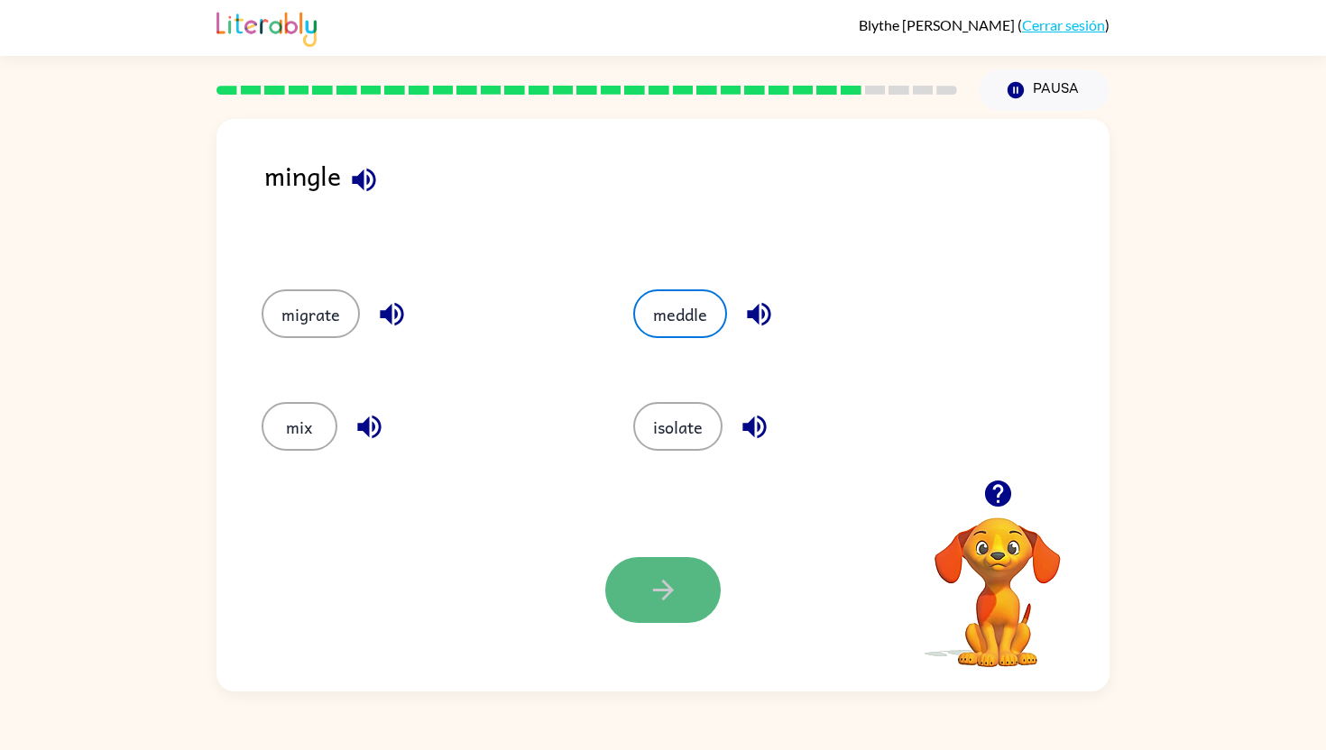
click at [625, 602] on button "button" at bounding box center [662, 590] width 115 height 66
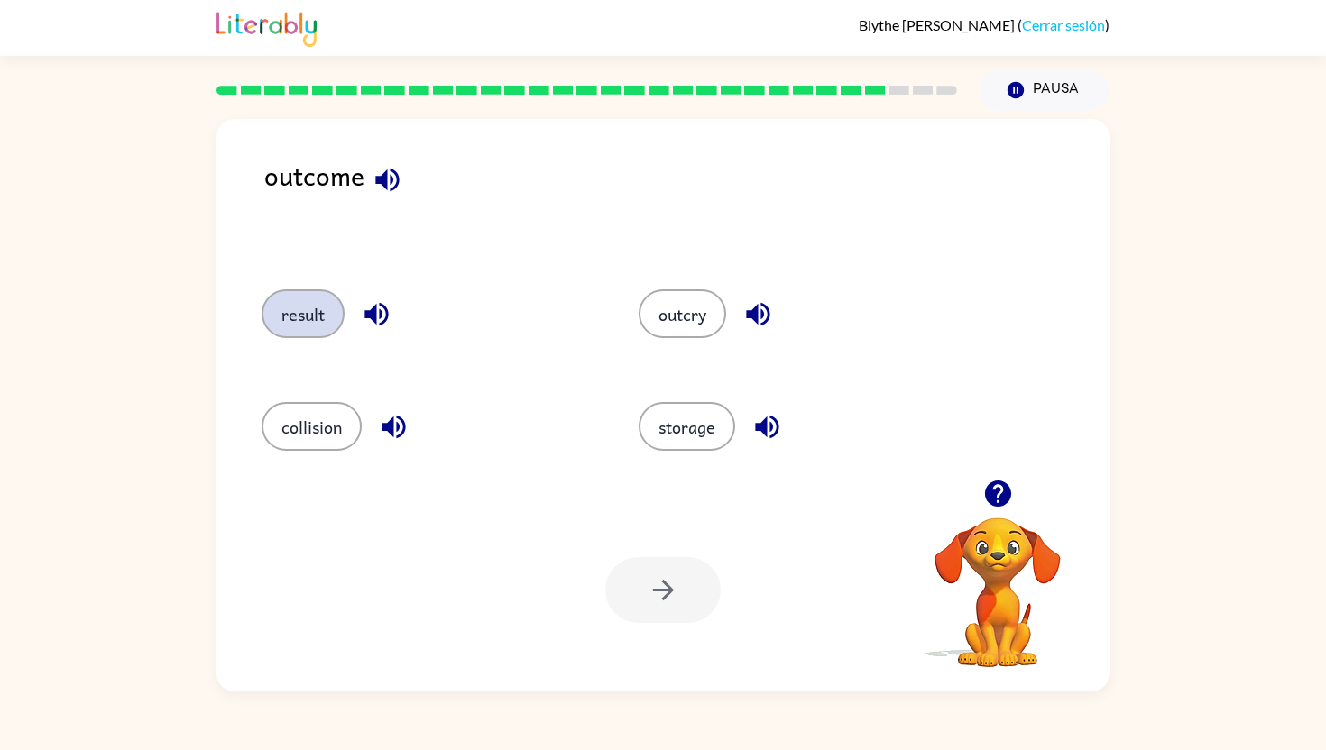
click at [315, 323] on button "result" at bounding box center [303, 314] width 83 height 49
click at [701, 603] on button "button" at bounding box center [662, 590] width 115 height 66
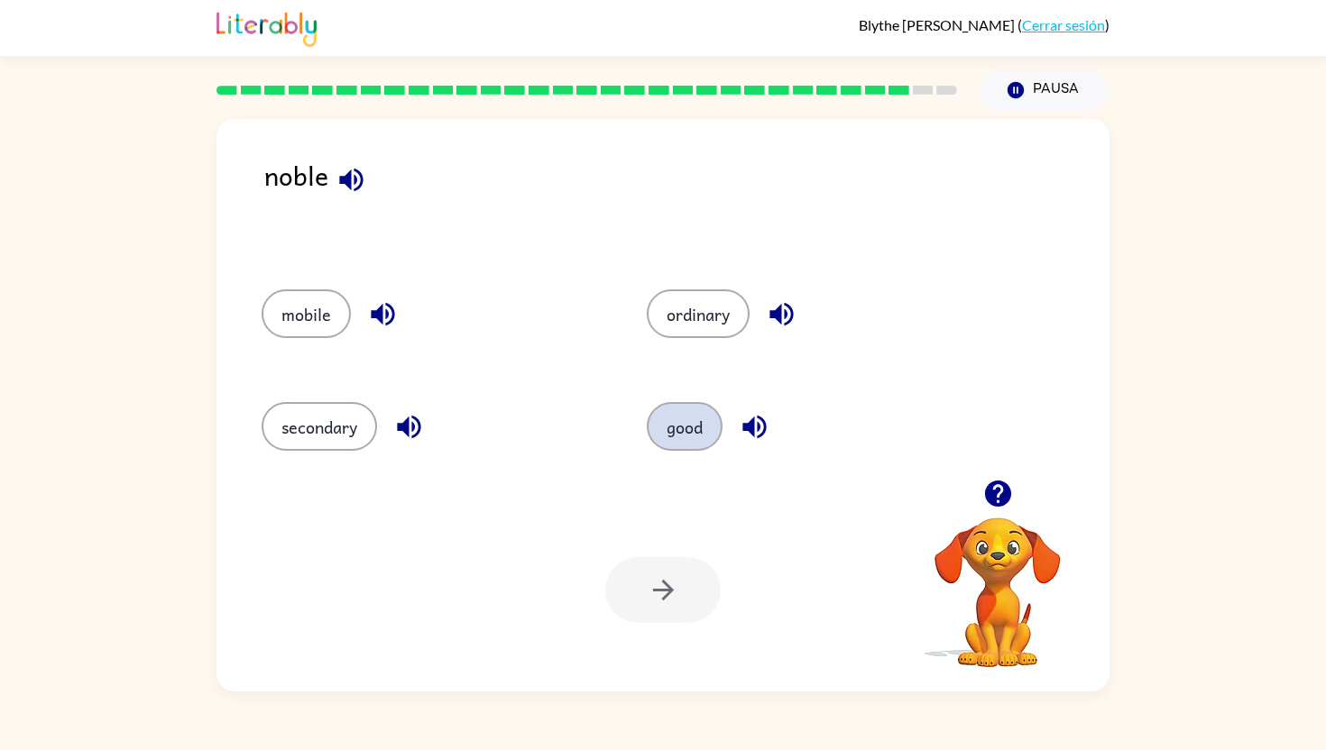
click at [684, 432] on button "good" at bounding box center [685, 426] width 76 height 49
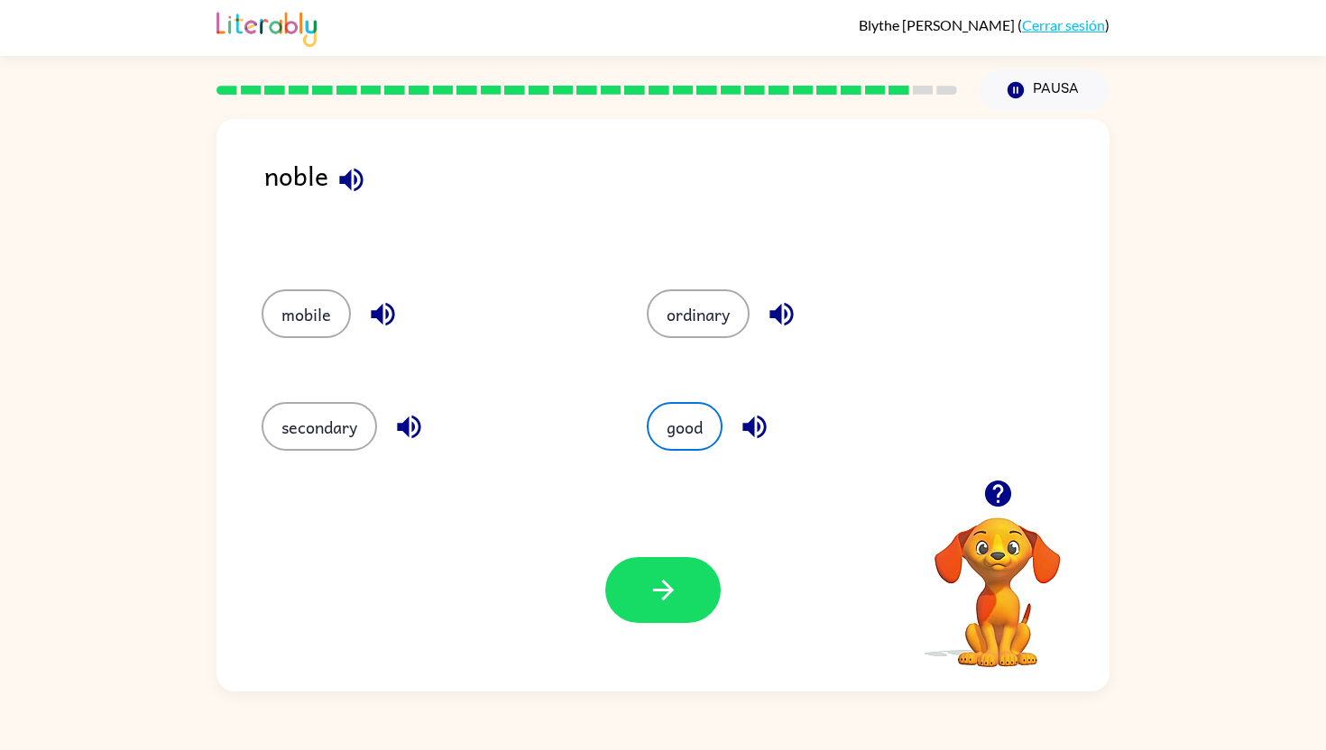
click at [668, 624] on div "Tu navegador debe admitir la reproducción de archivos .mp4 para usar Literably.…" at bounding box center [662, 590] width 893 height 203
click at [668, 605] on icon "button" at bounding box center [664, 591] width 32 height 32
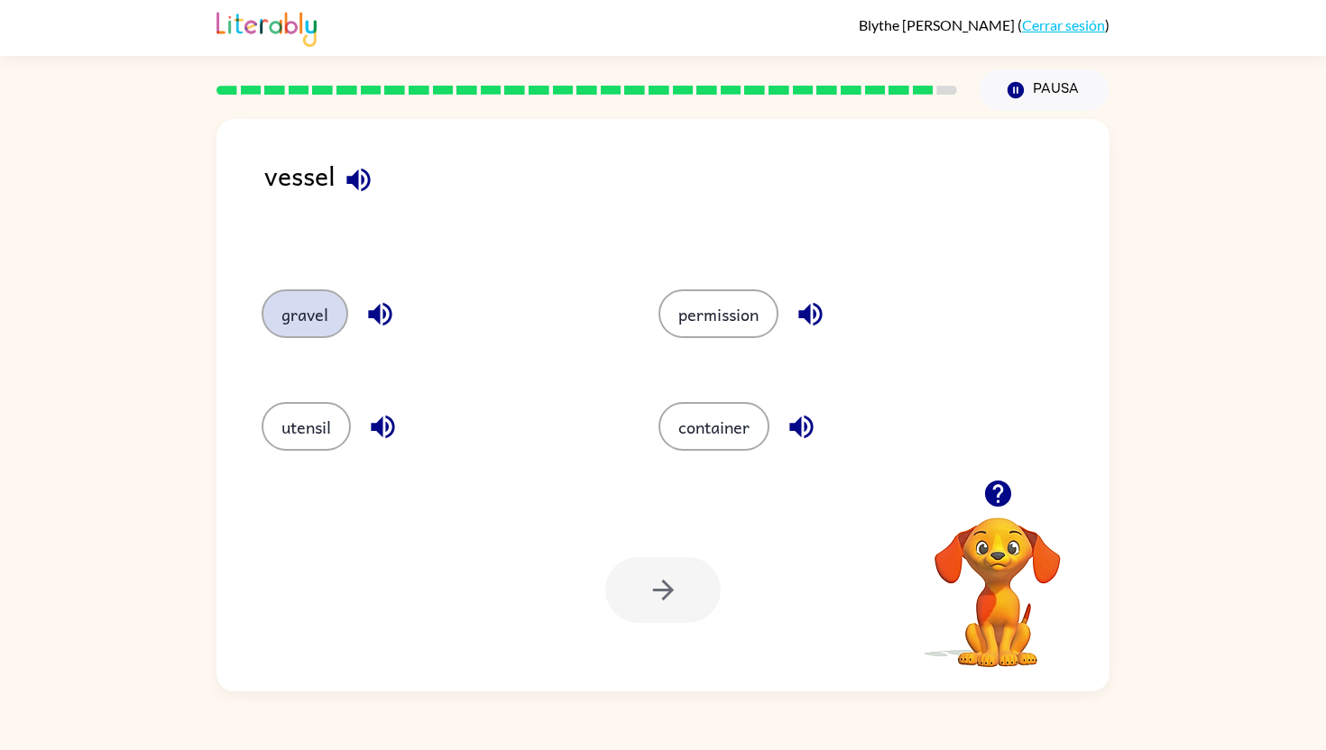
click at [317, 322] on button "gravel" at bounding box center [305, 314] width 87 height 49
click at [656, 598] on icon "button" at bounding box center [664, 591] width 32 height 32
